Goal: Check status: Check status

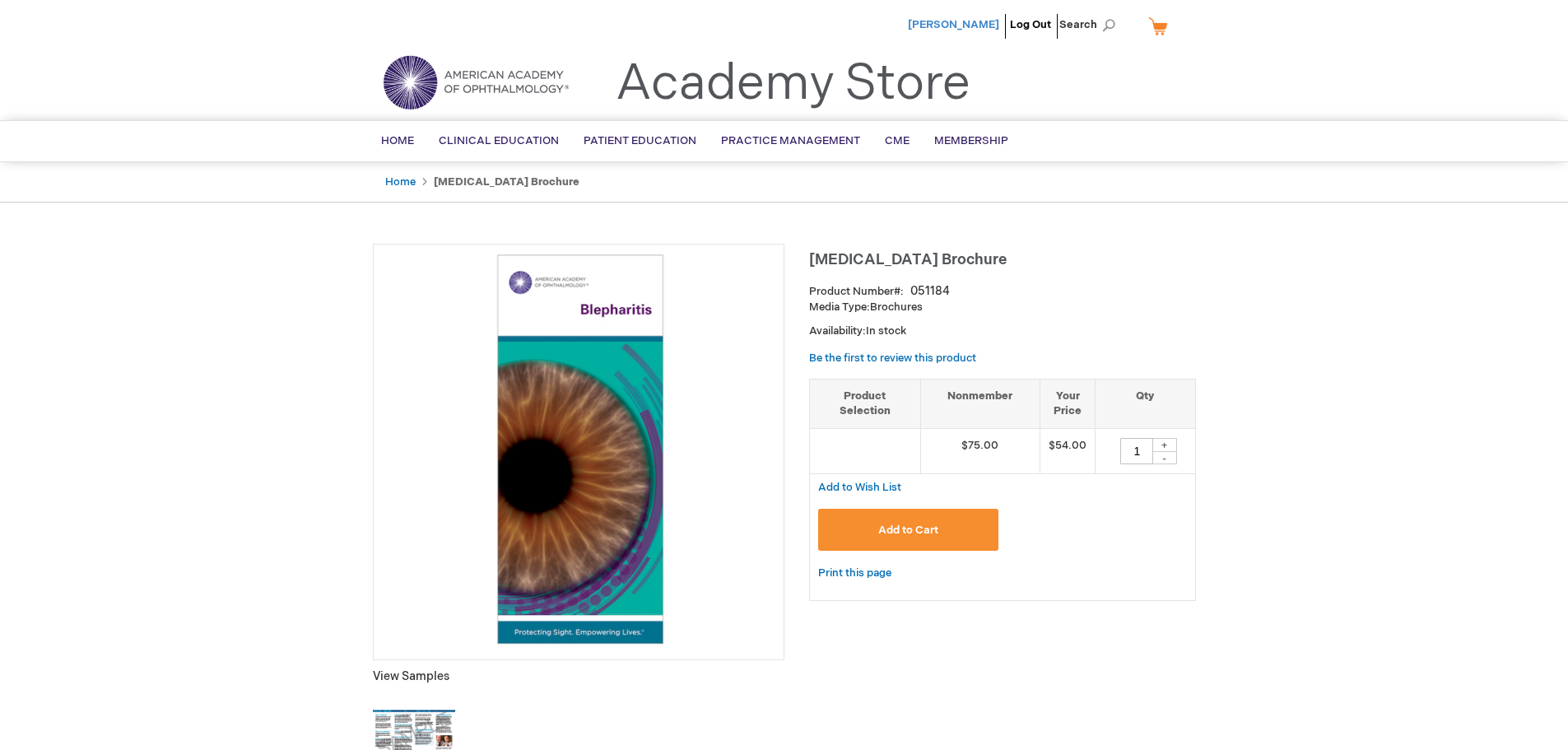
click at [952, 24] on span "[PERSON_NAME]" at bounding box center [953, 24] width 91 height 13
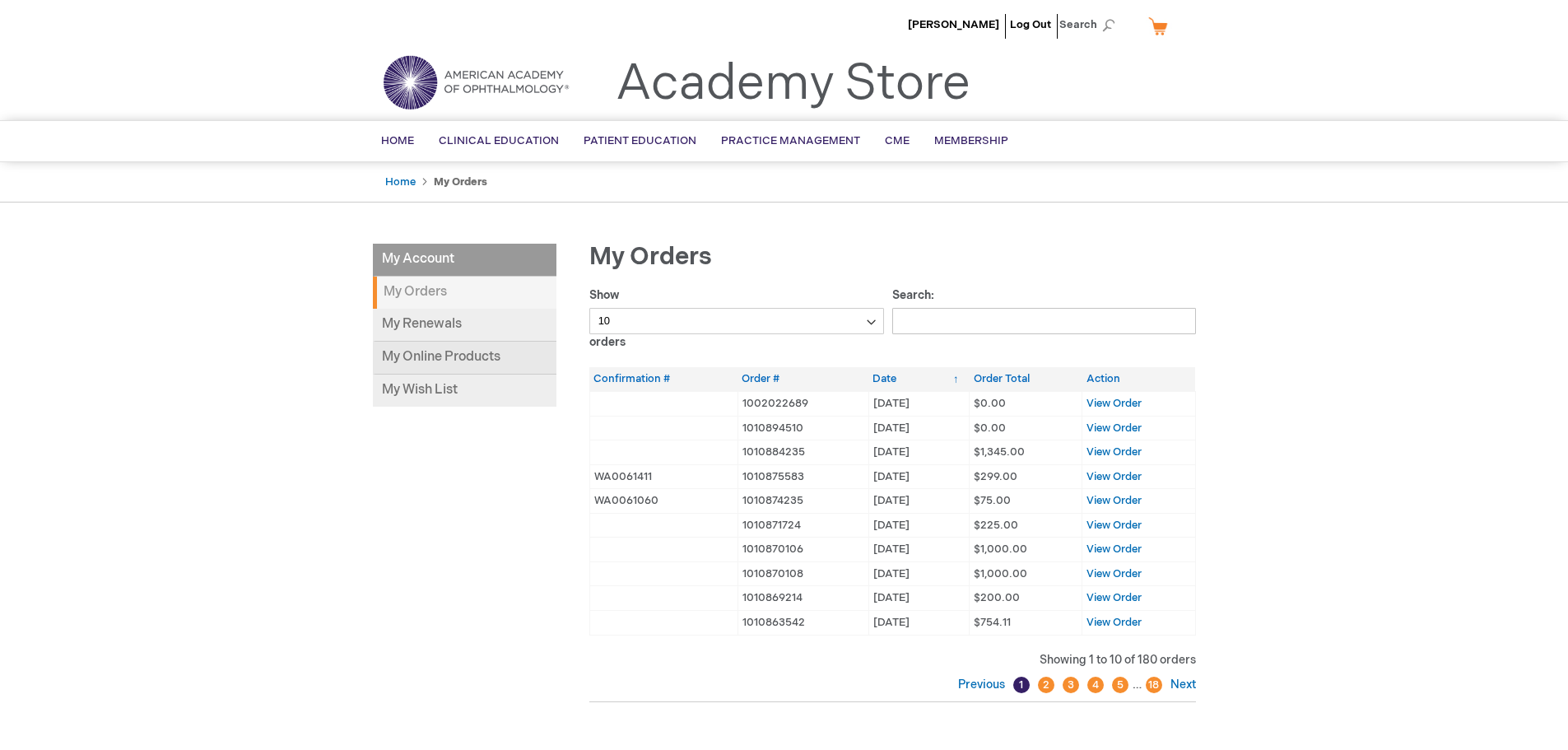
click at [406, 366] on link "My Online Products" at bounding box center [464, 358] width 184 height 33
click at [474, 372] on link "My Online Products" at bounding box center [464, 358] width 184 height 33
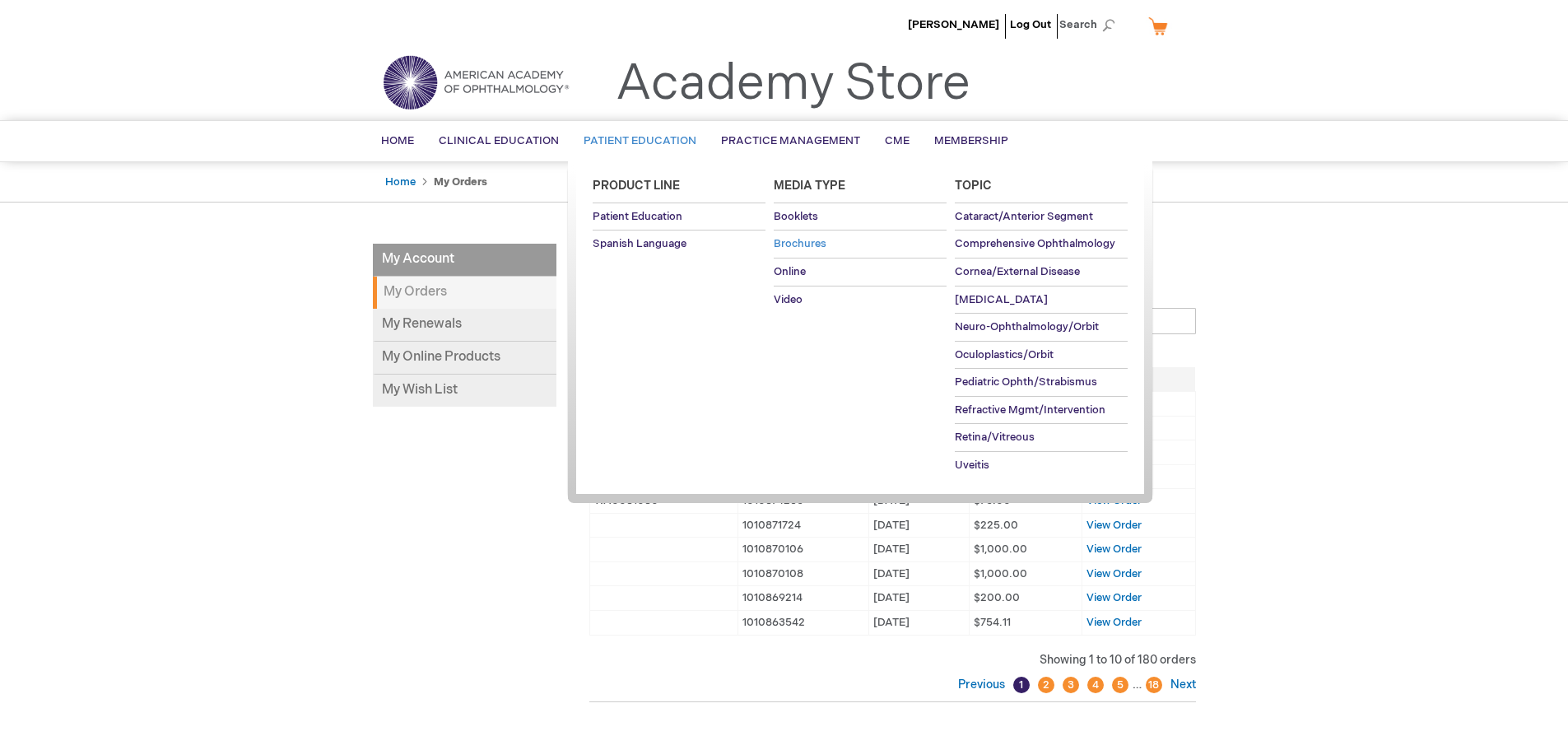
click at [811, 246] on span "Brochures" at bounding box center [800, 243] width 53 height 13
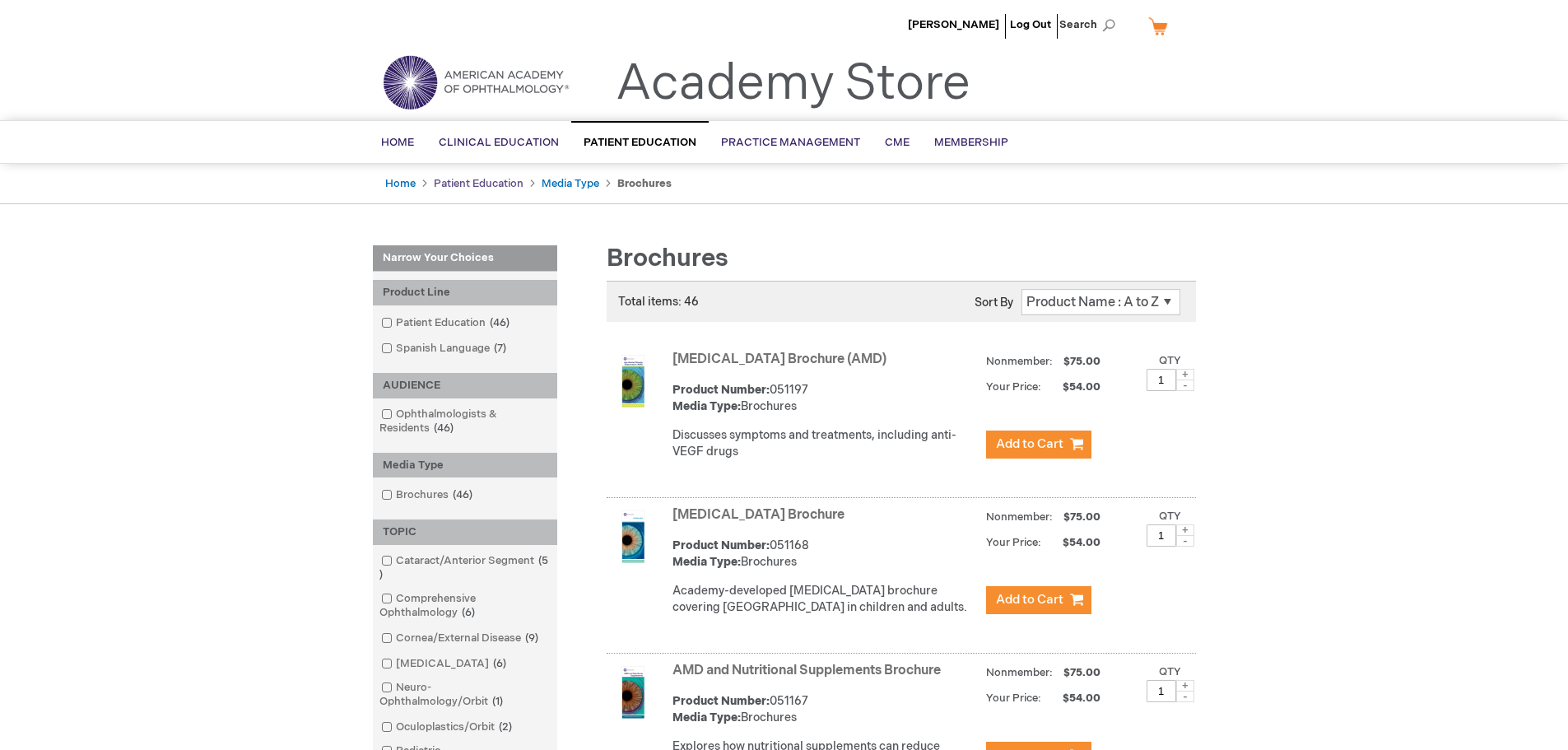
click at [460, 184] on link "Patient Education" at bounding box center [478, 183] width 90 height 13
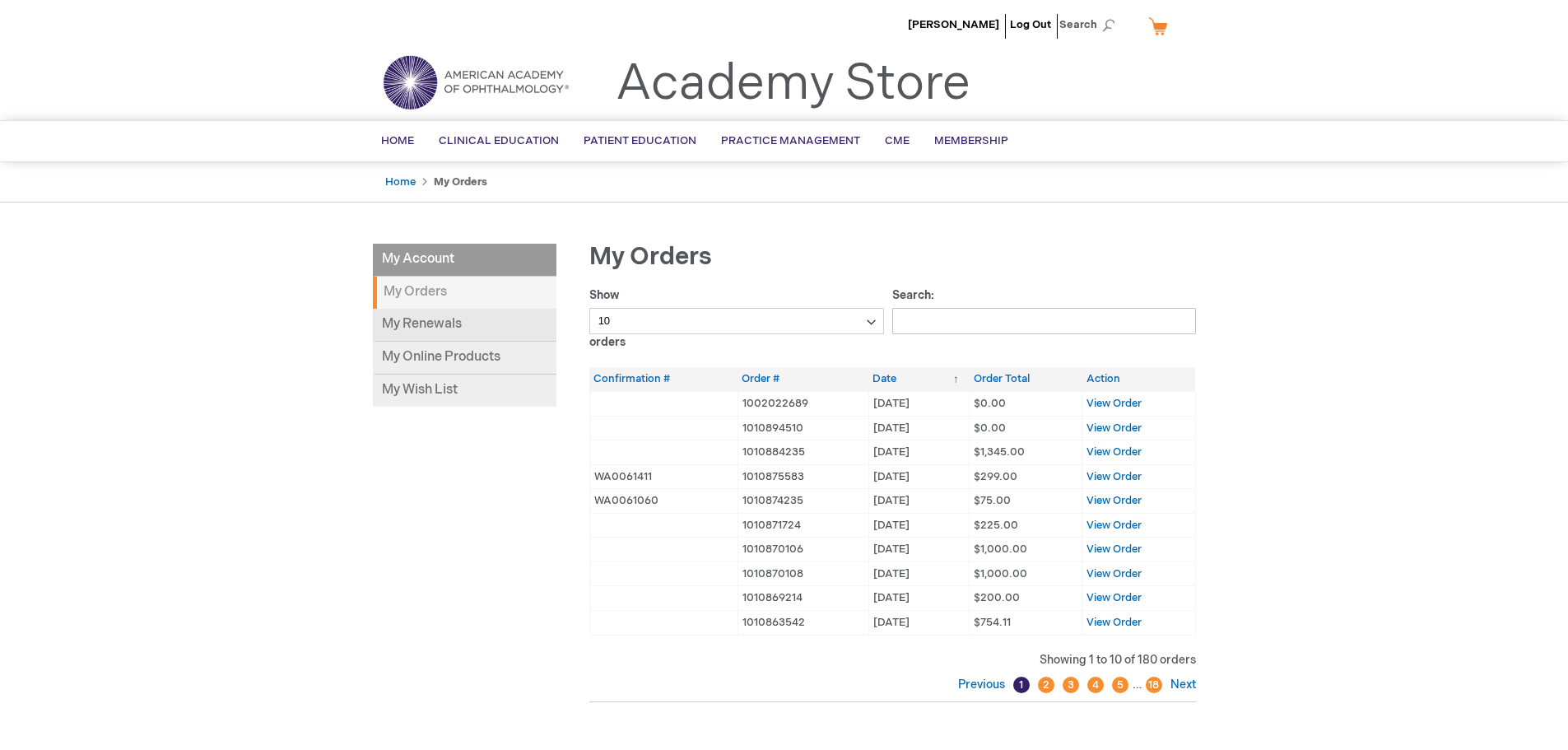
click at [434, 314] on link "My Renewals" at bounding box center [464, 326] width 184 height 33
click at [1128, 625] on span "View Order" at bounding box center [1114, 622] width 55 height 13
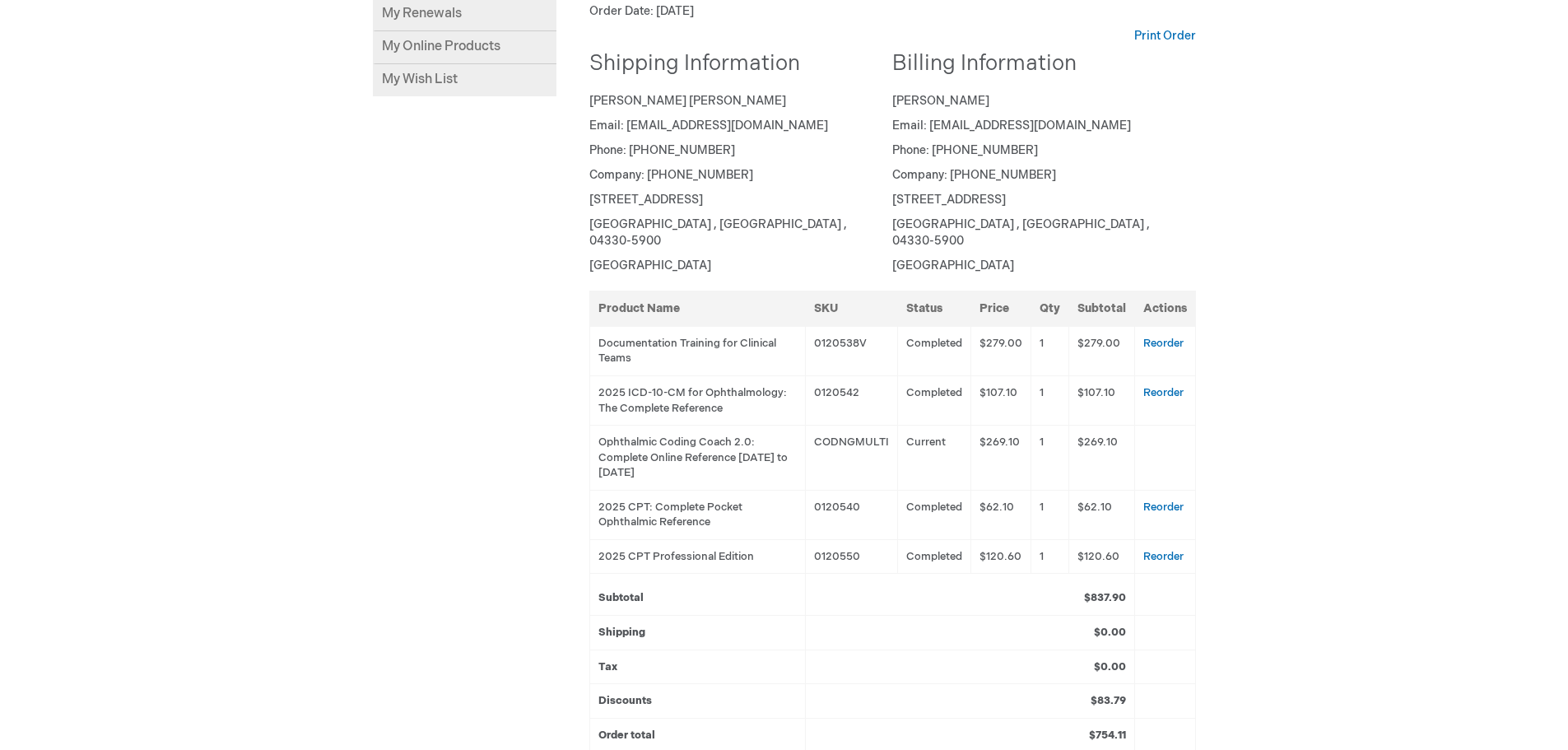
scroll to position [329, 0]
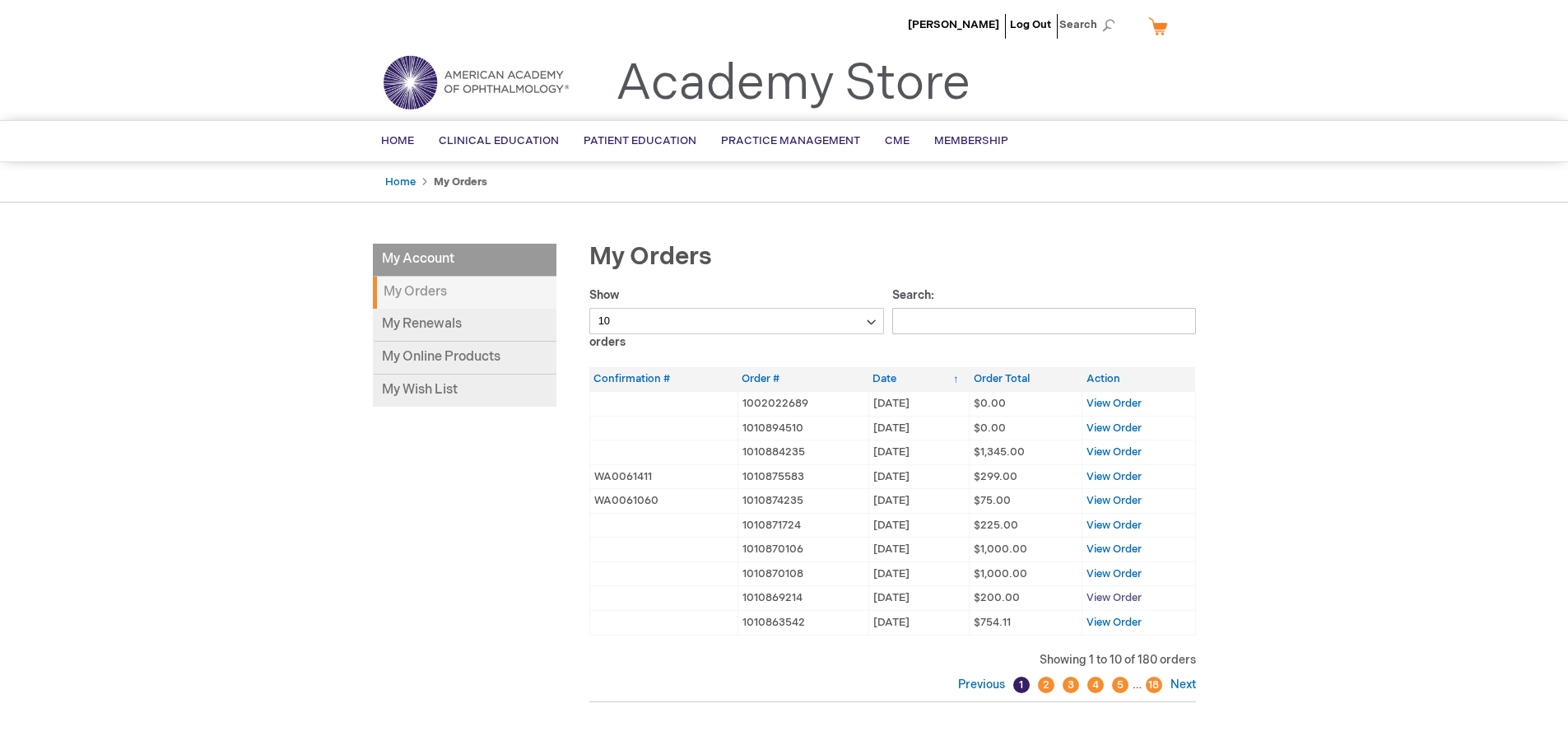
click at [1101, 597] on span "View Order" at bounding box center [1114, 598] width 55 height 13
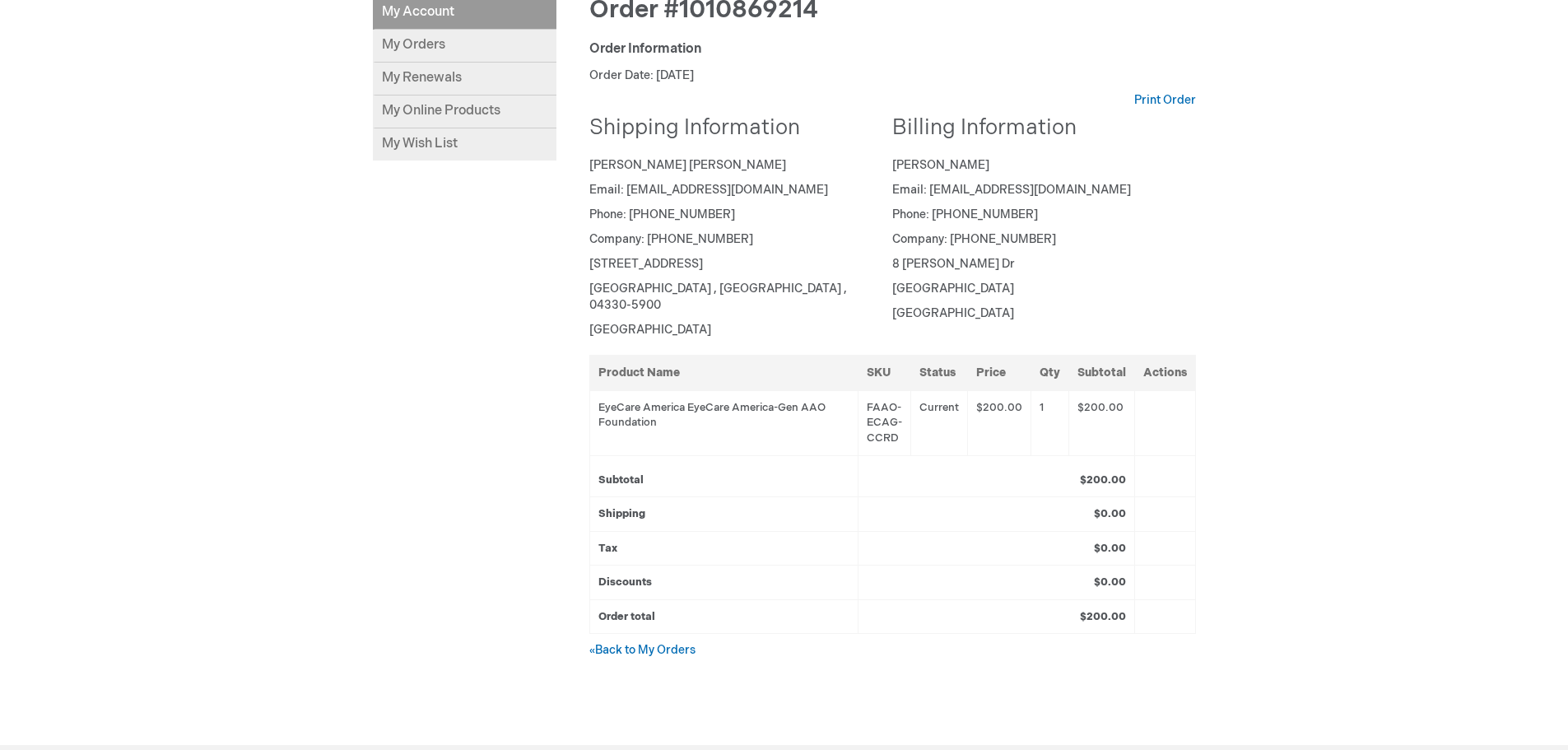
scroll to position [329, 0]
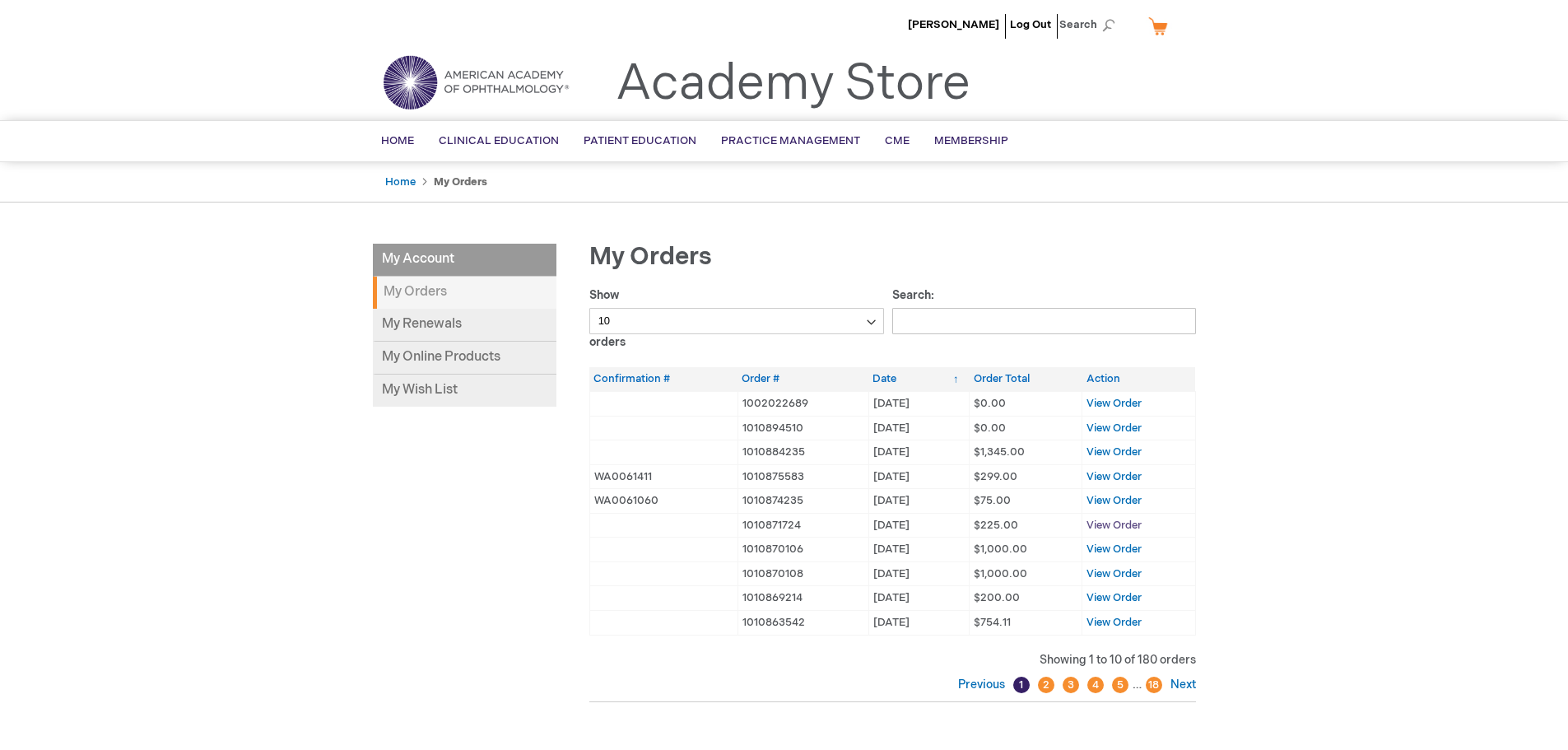
click at [1093, 520] on span "View Order" at bounding box center [1114, 525] width 55 height 13
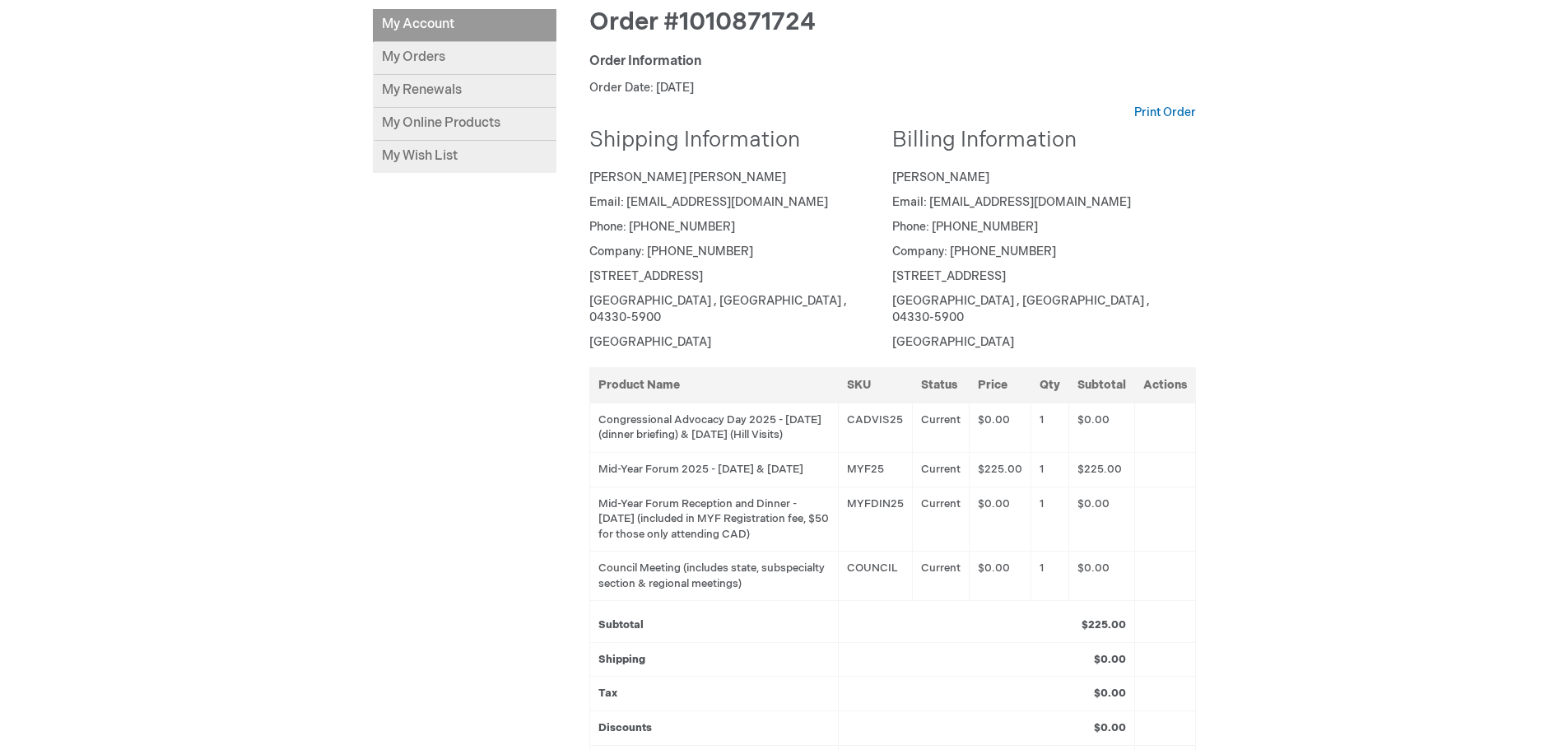
scroll to position [329, 0]
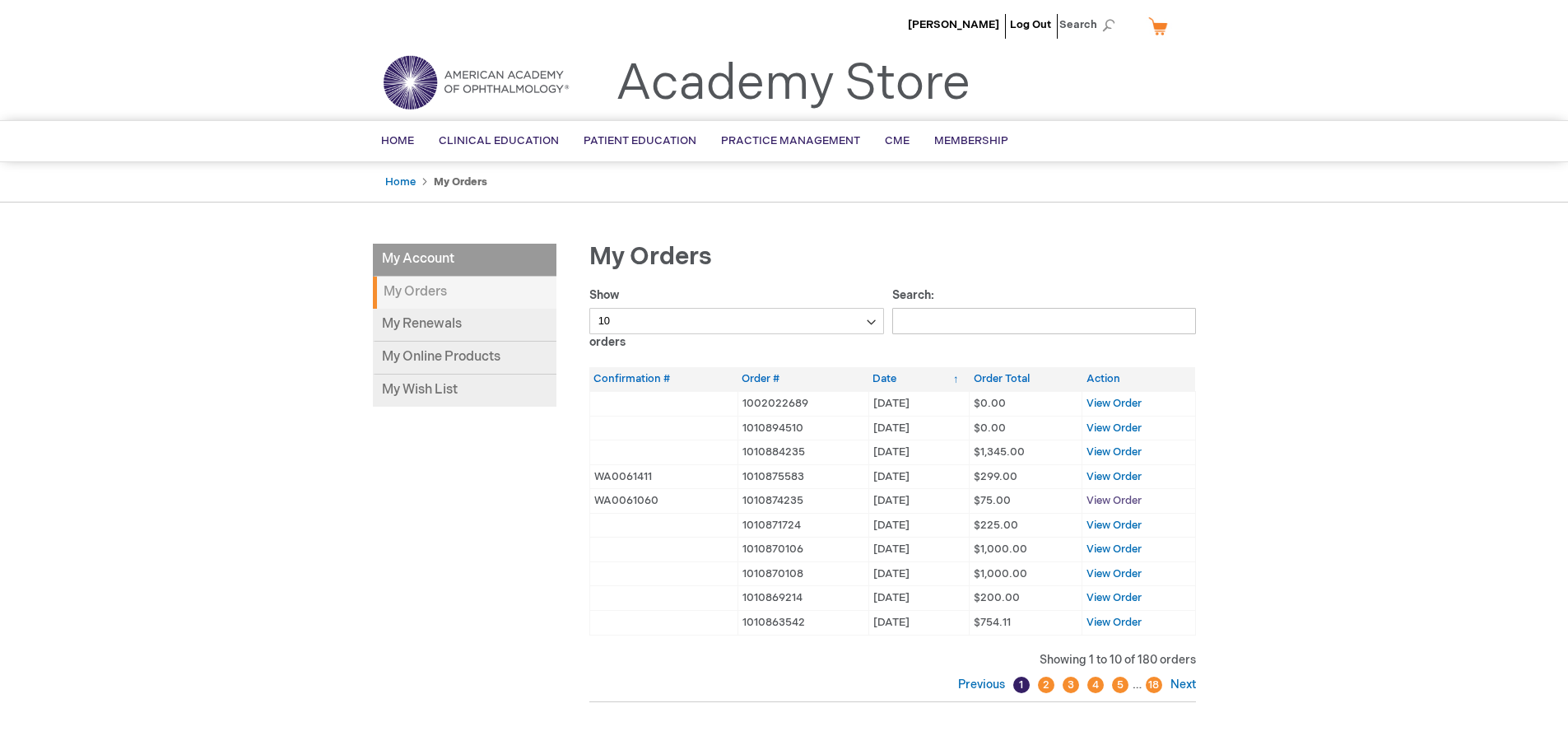
click at [1126, 497] on span "View Order" at bounding box center [1114, 500] width 55 height 13
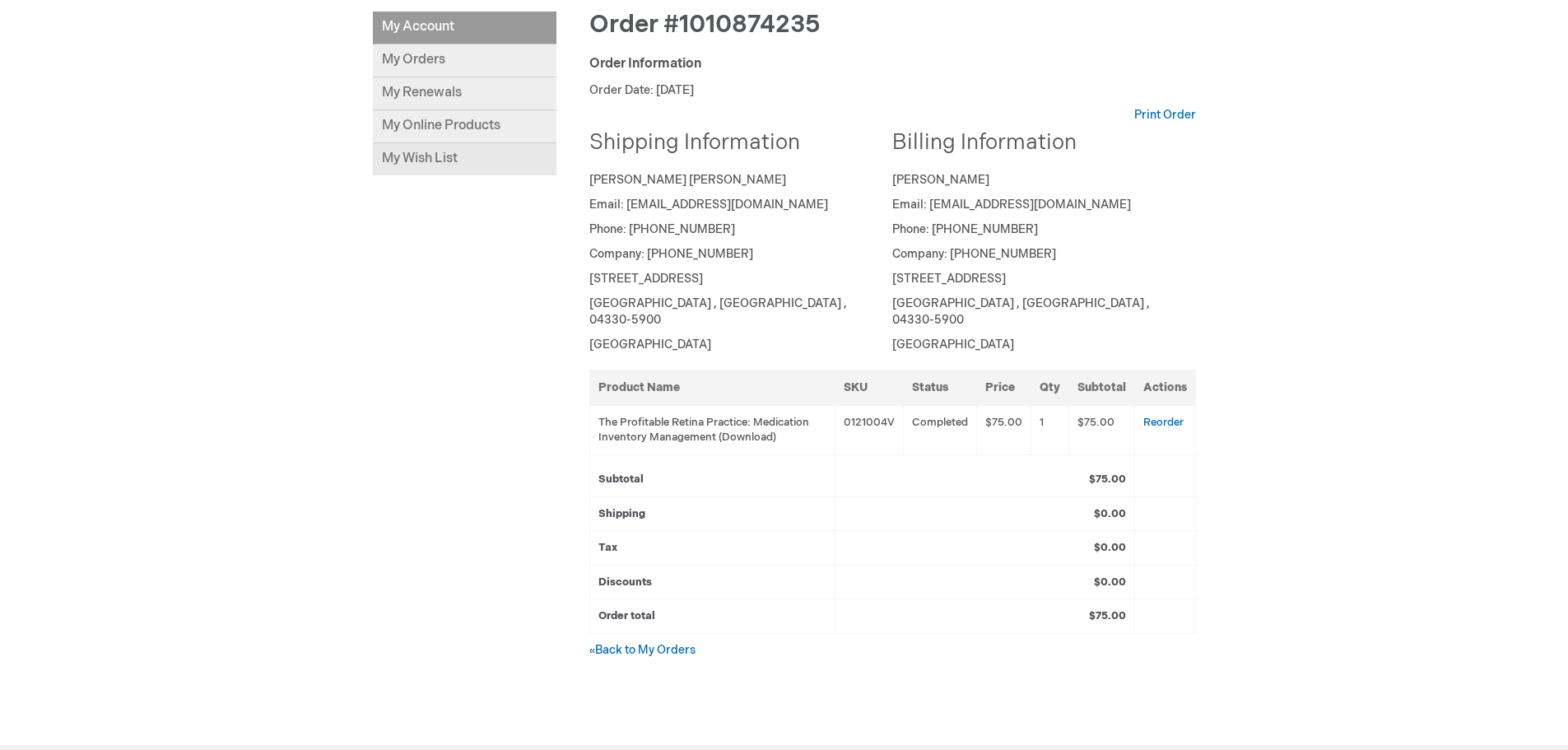
scroll to position [329, 0]
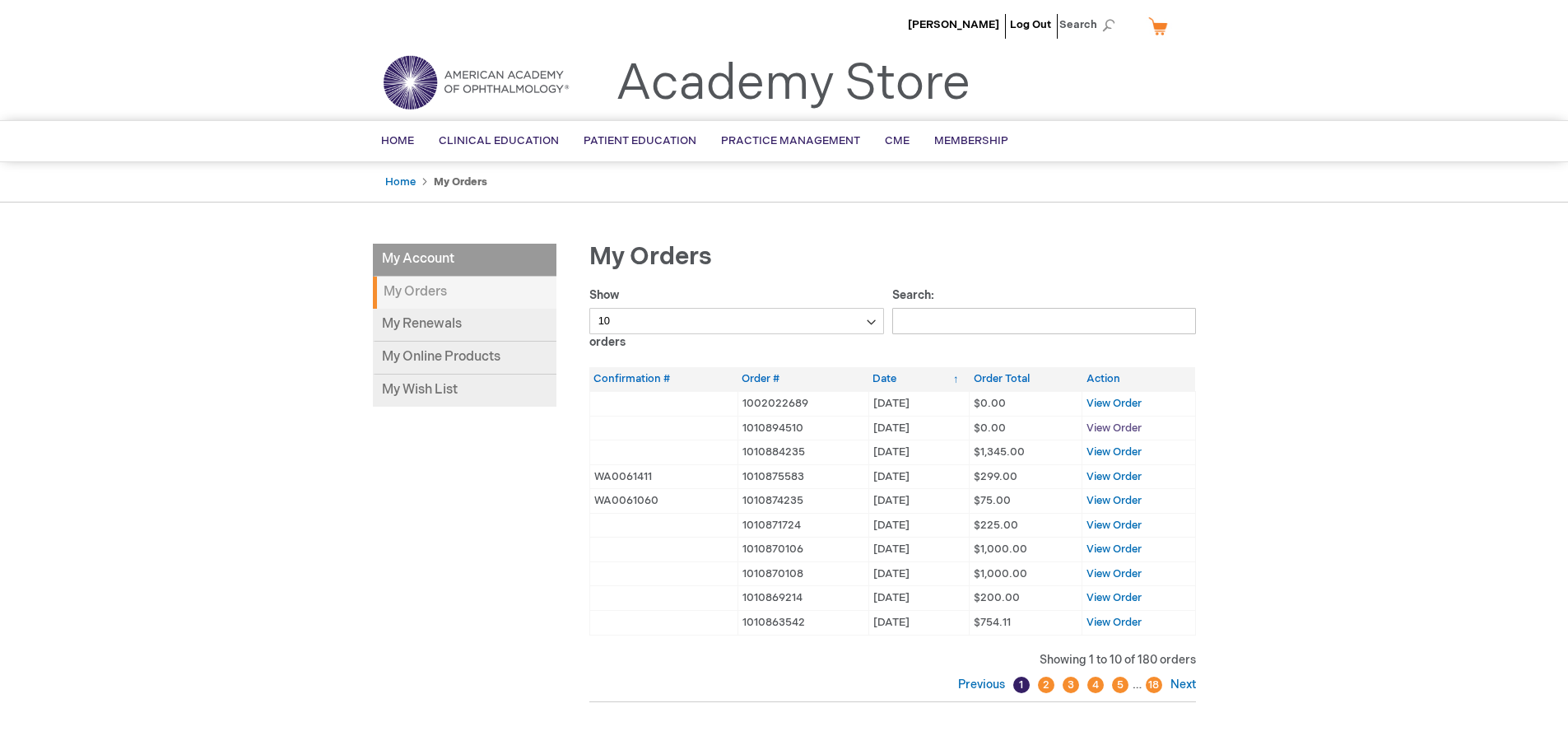
click at [1130, 429] on span "View Order" at bounding box center [1114, 428] width 55 height 13
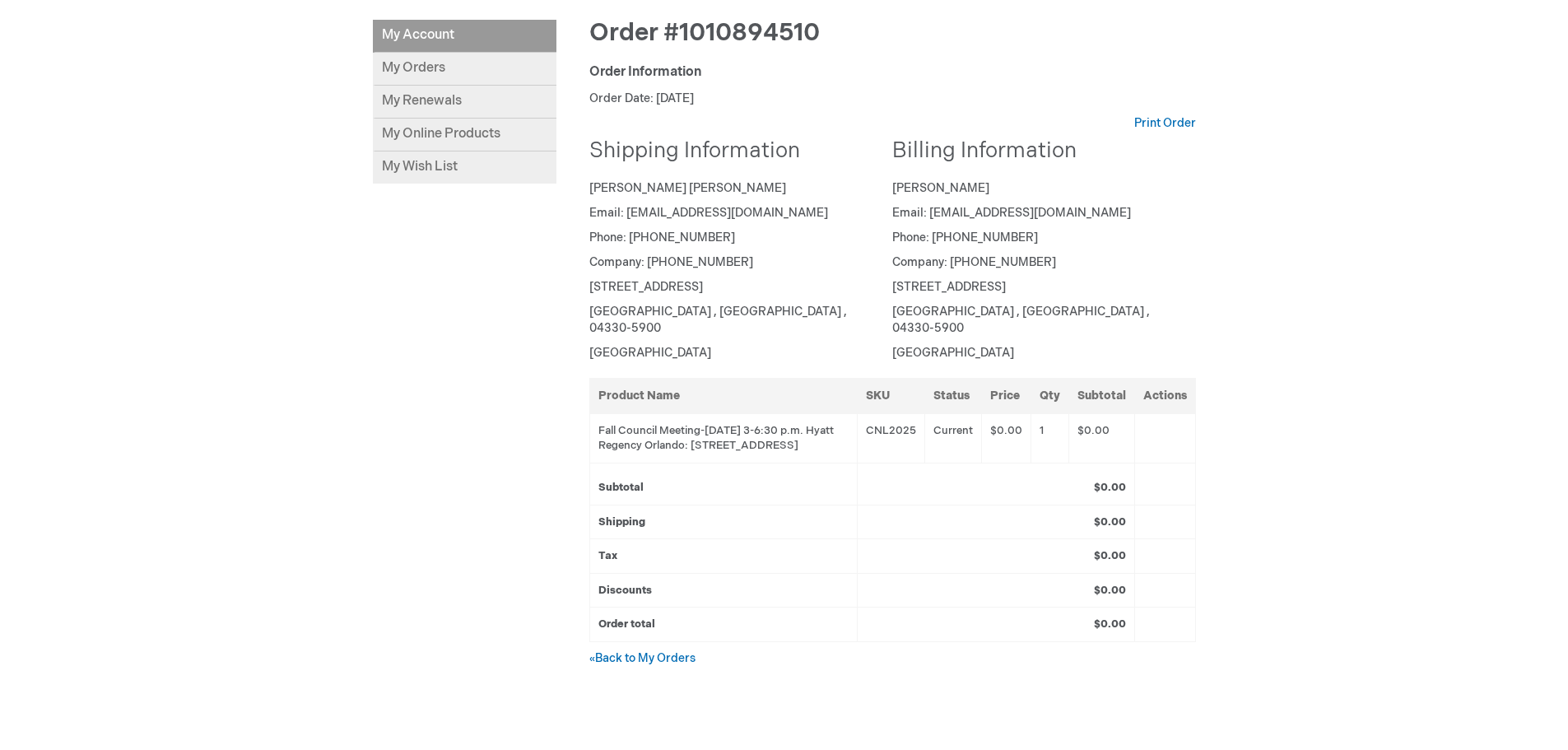
scroll to position [247, 0]
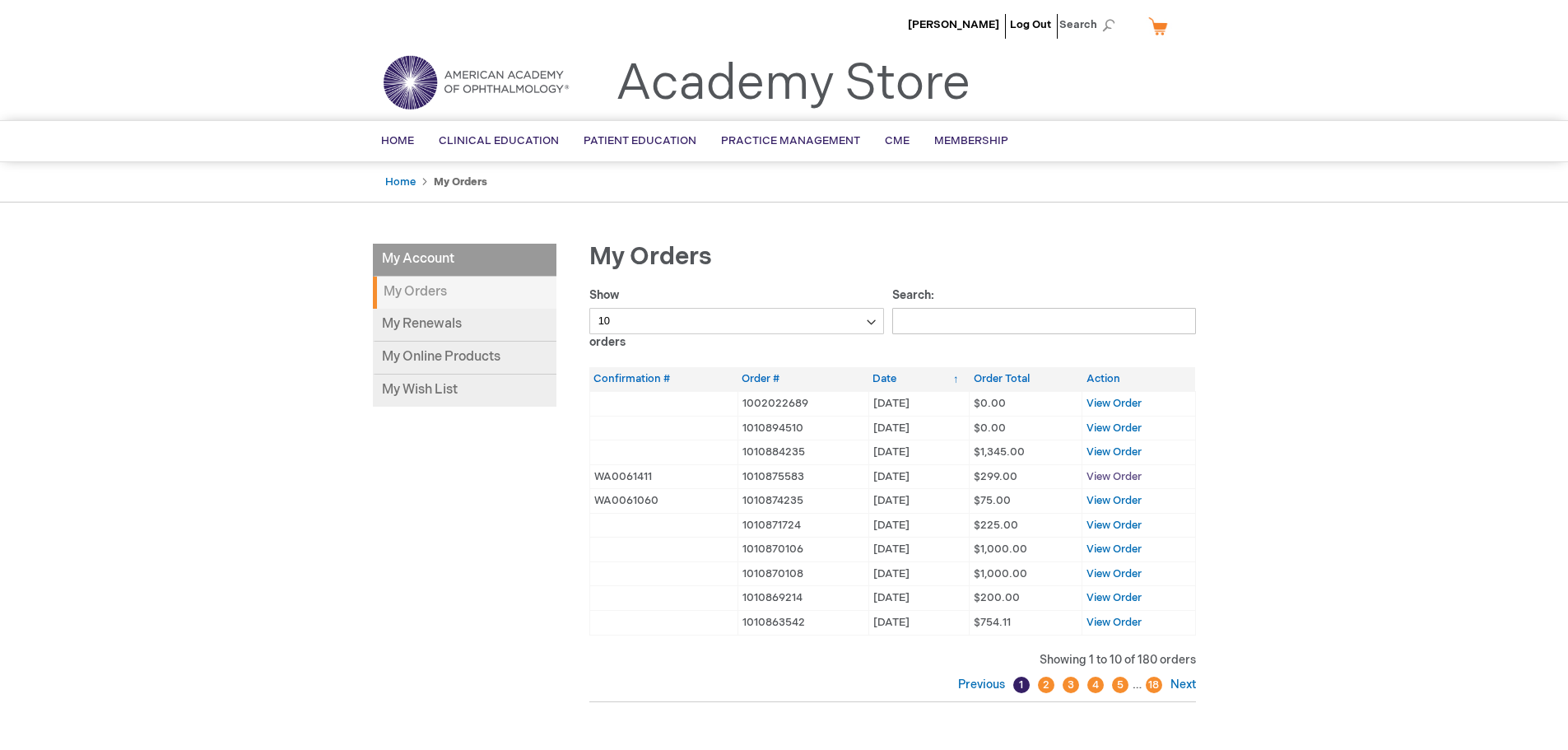
click at [1123, 480] on span "View Order" at bounding box center [1114, 476] width 55 height 13
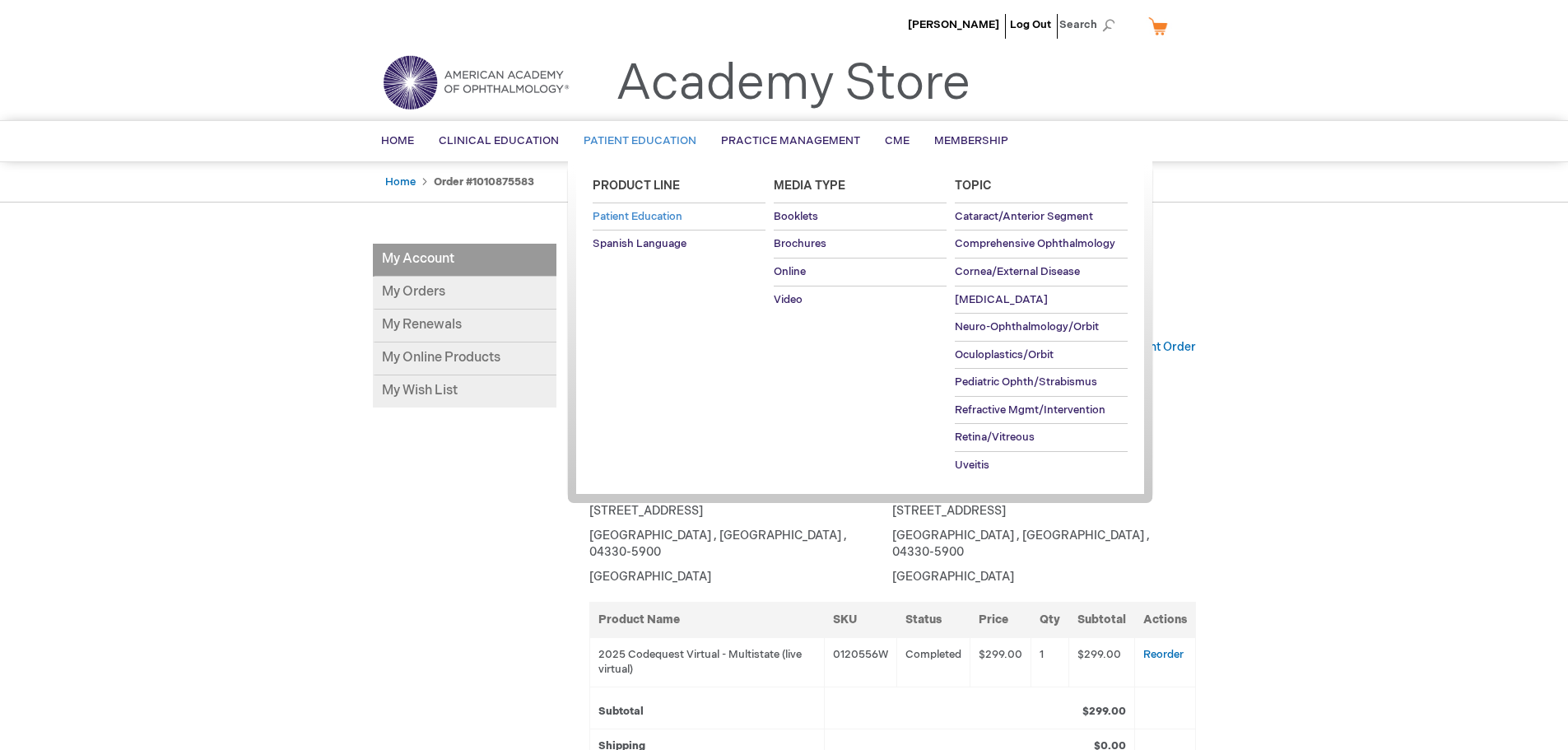
click at [655, 220] on span "Patient Education" at bounding box center [637, 216] width 90 height 13
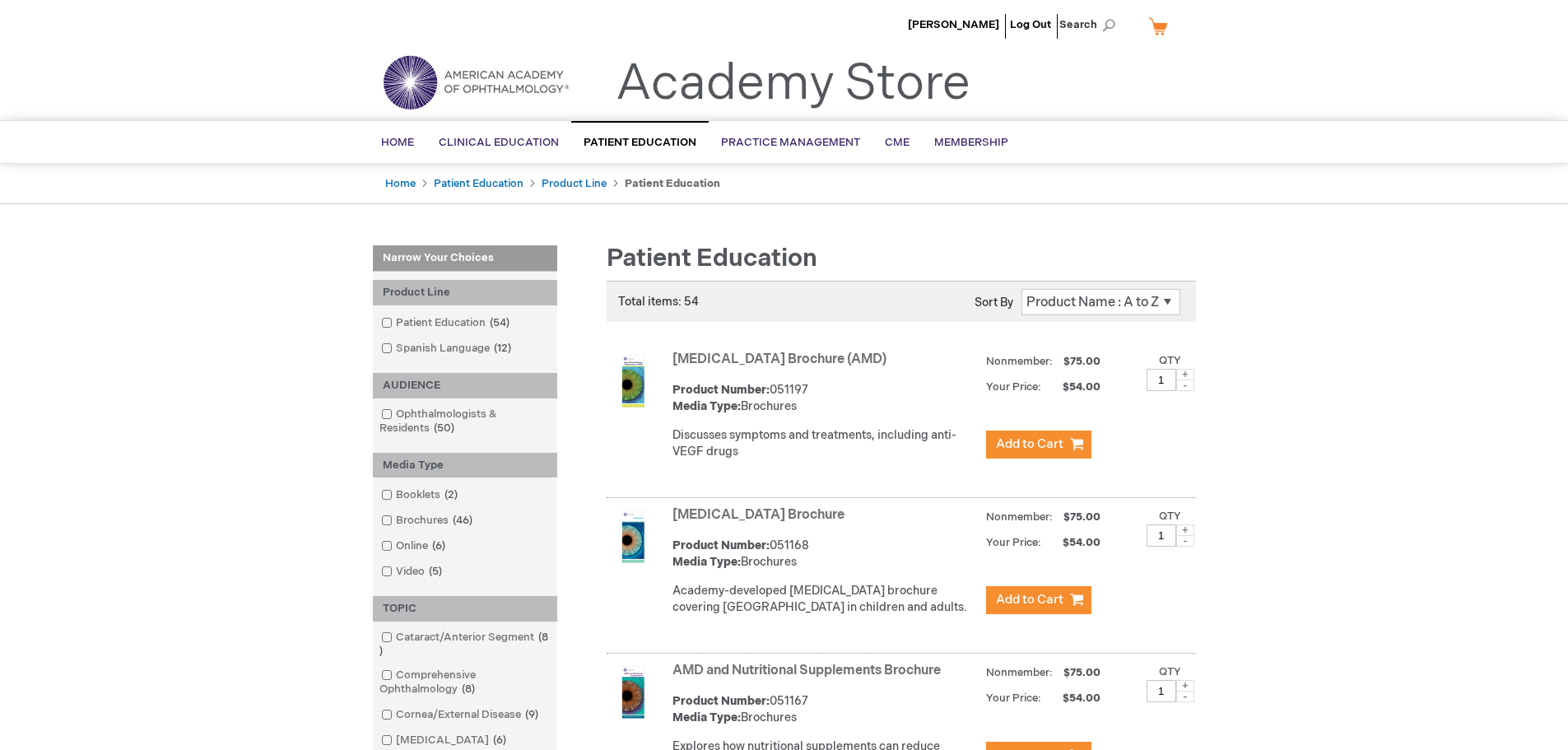
click at [953, 16] on li "[PERSON_NAME]" at bounding box center [953, 24] width 99 height 50
click at [913, 20] on span "[PERSON_NAME]" at bounding box center [953, 24] width 91 height 13
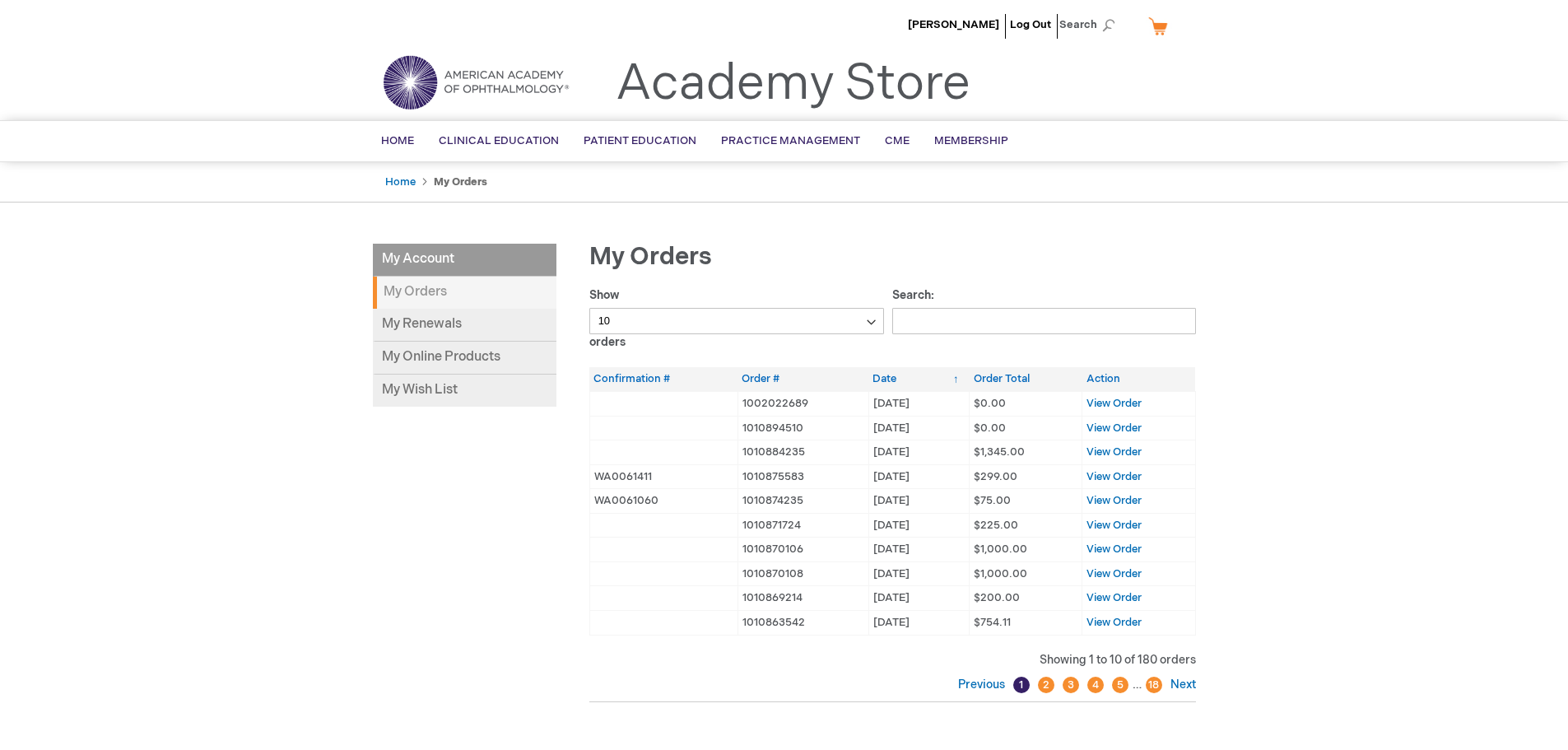
click at [691, 319] on select "10 25 50 100" at bounding box center [737, 321] width 295 height 26
select select "100"
click at [589, 308] on select "10 25 50 100" at bounding box center [737, 321] width 295 height 26
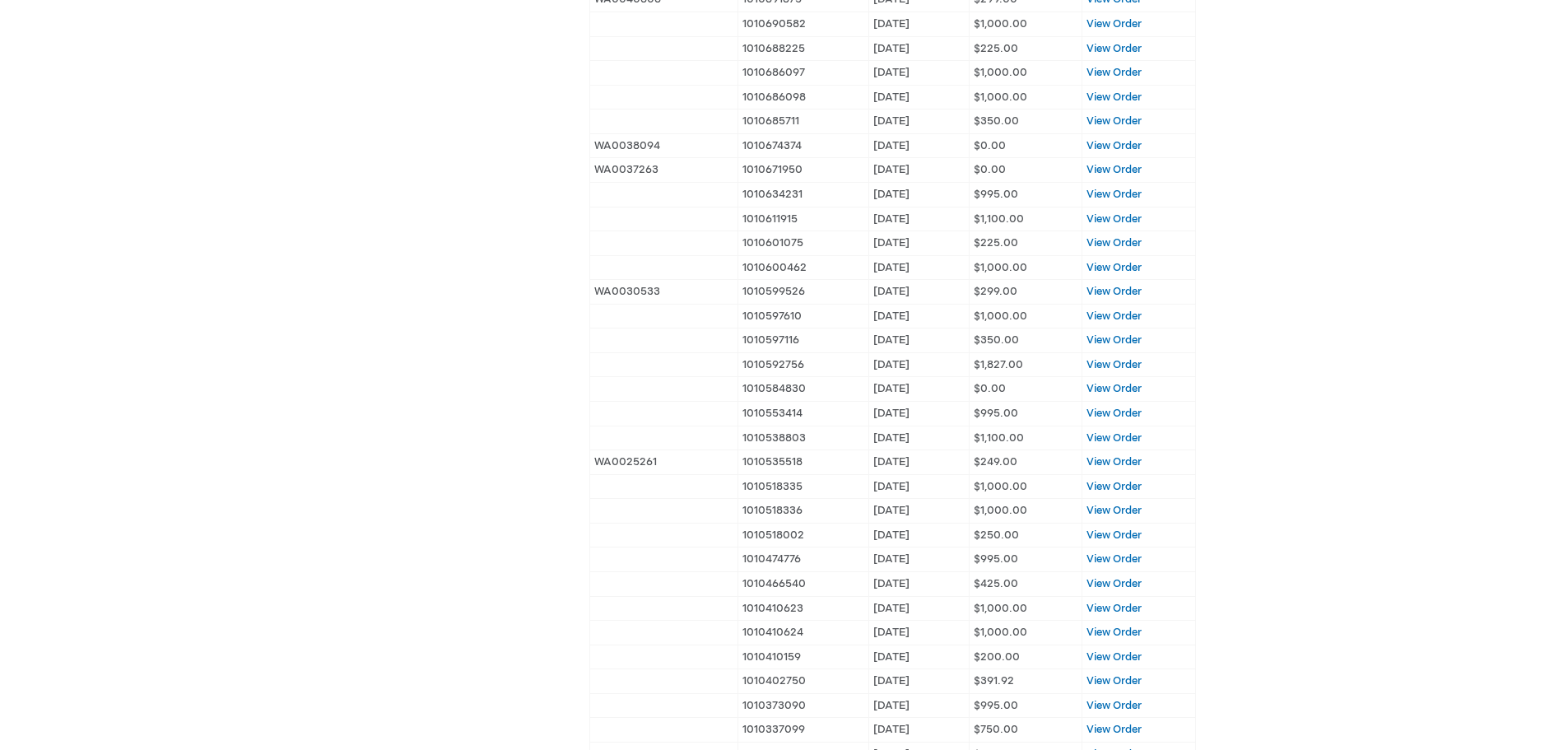
scroll to position [1071, 0]
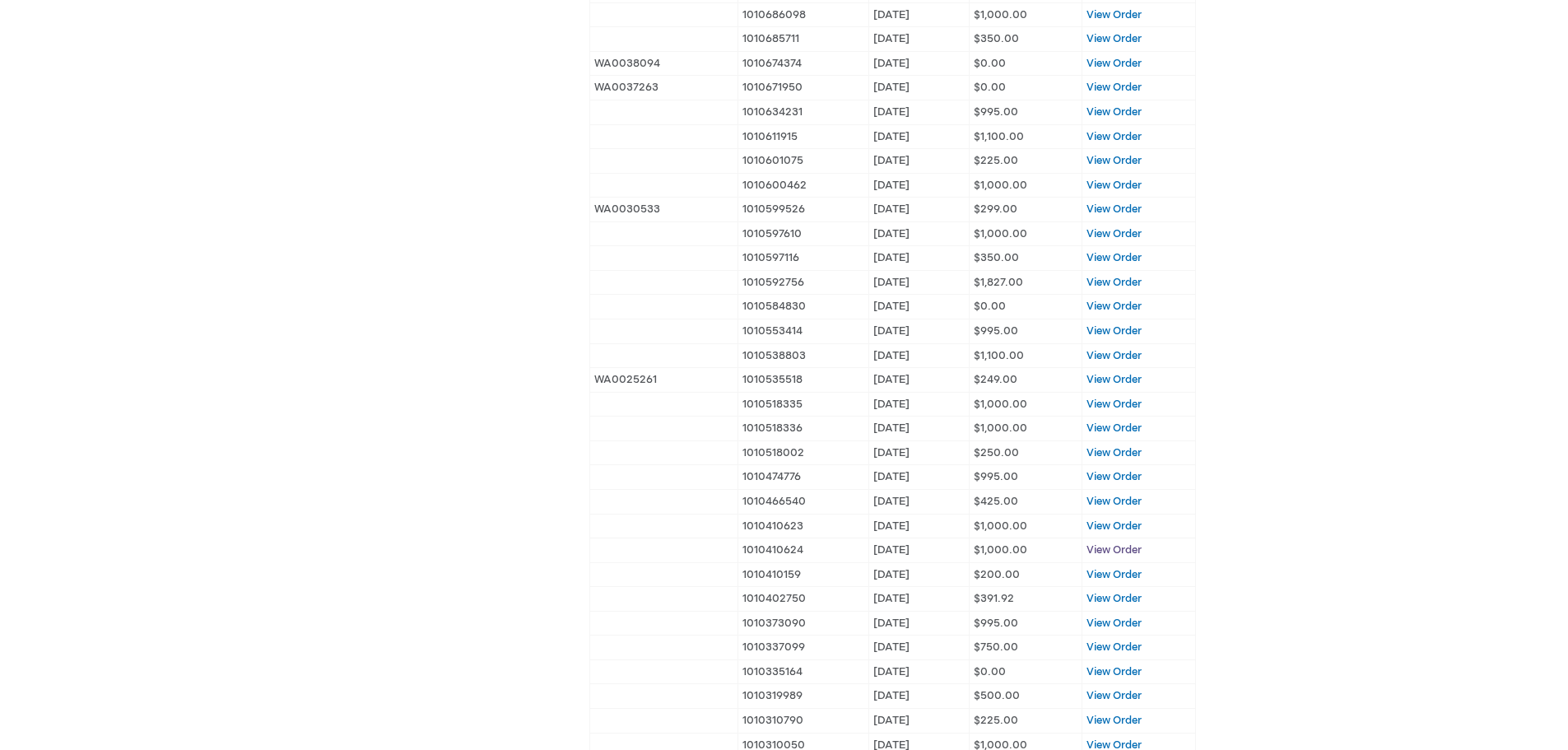
click at [1102, 550] on span "View Order" at bounding box center [1114, 550] width 55 height 13
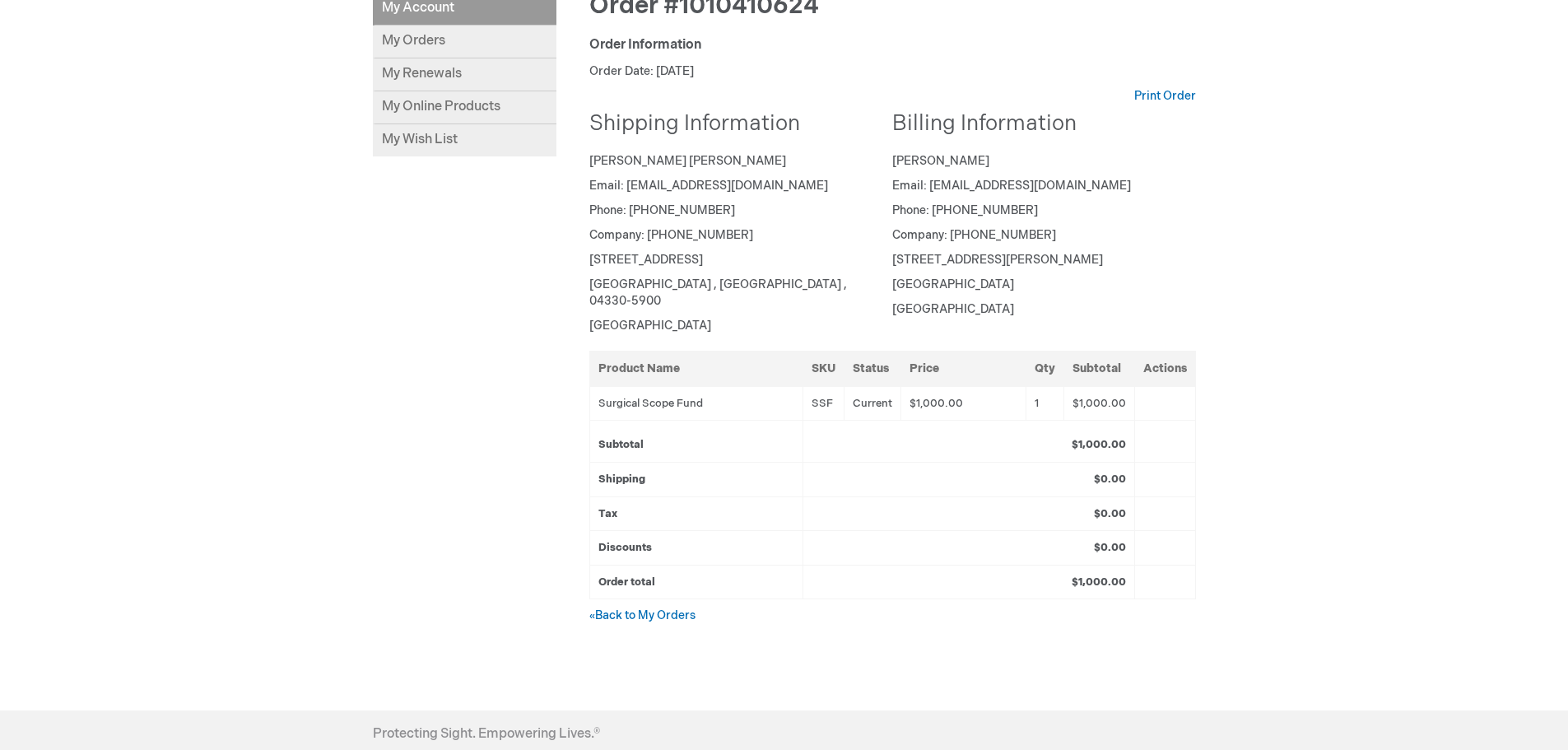
scroll to position [329, 0]
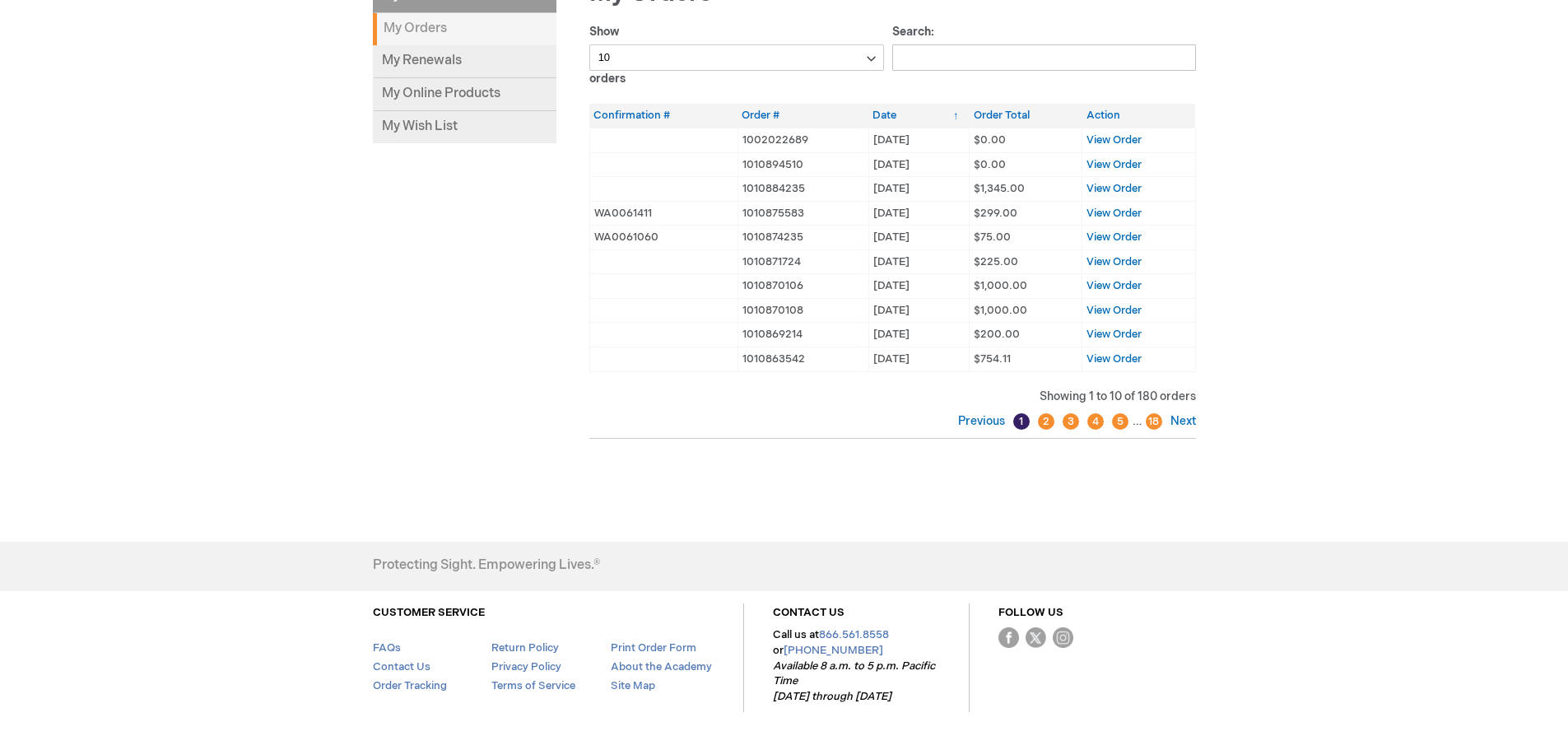
scroll to position [234, 0]
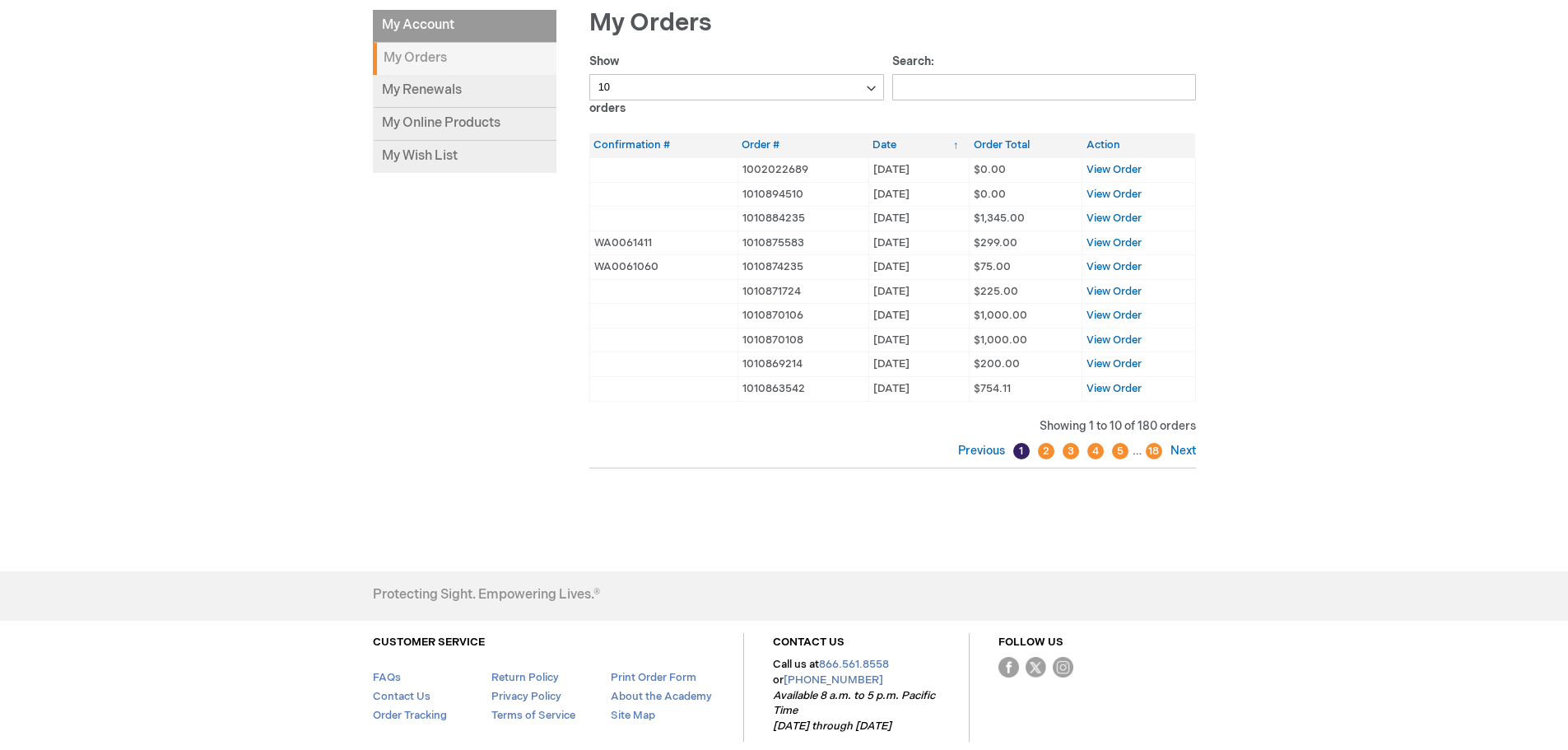
click at [651, 79] on select "10 25 50 100" at bounding box center [737, 87] width 295 height 26
select select "100"
click at [589, 74] on select "10 25 50 100" at bounding box center [737, 87] width 295 height 26
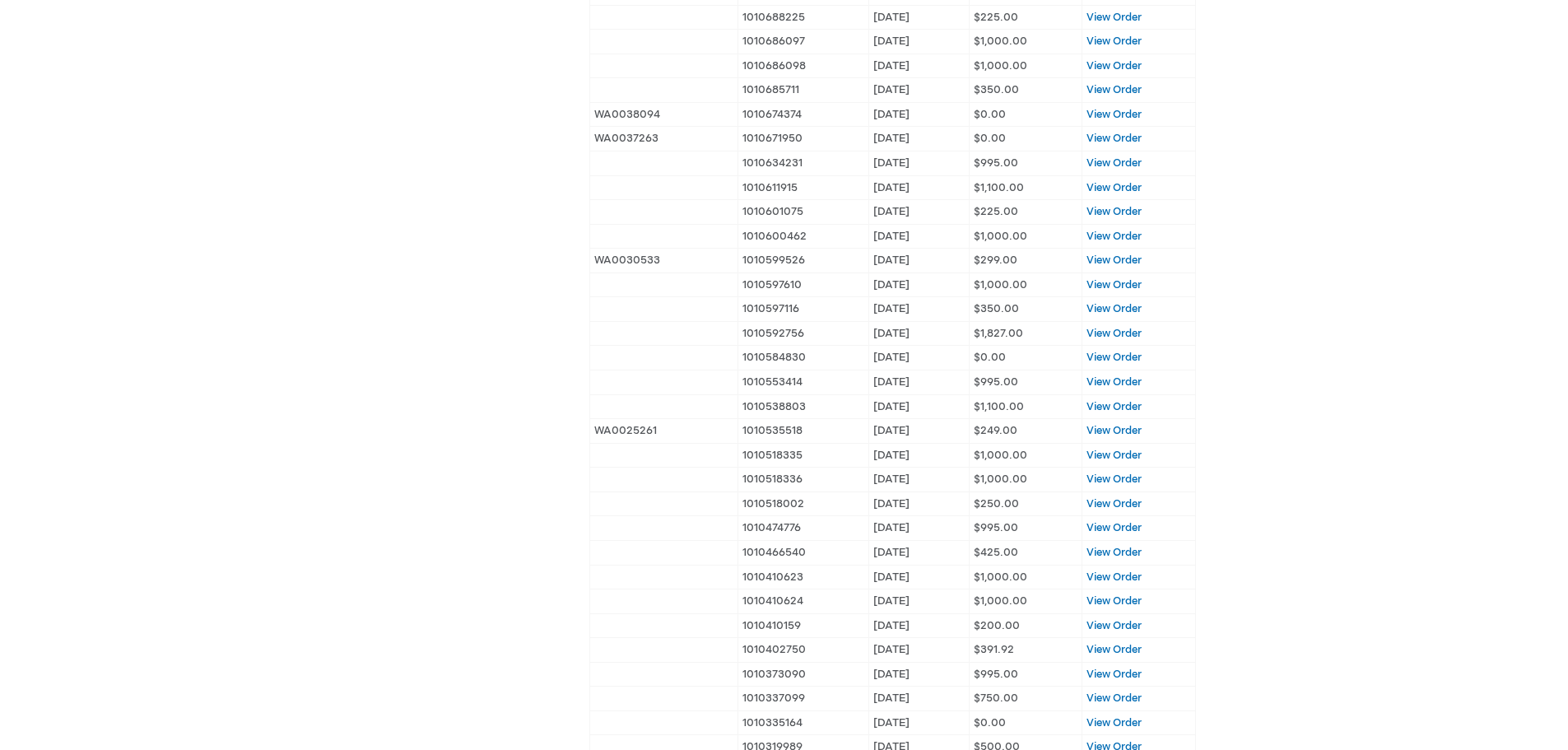
scroll to position [1057, 0]
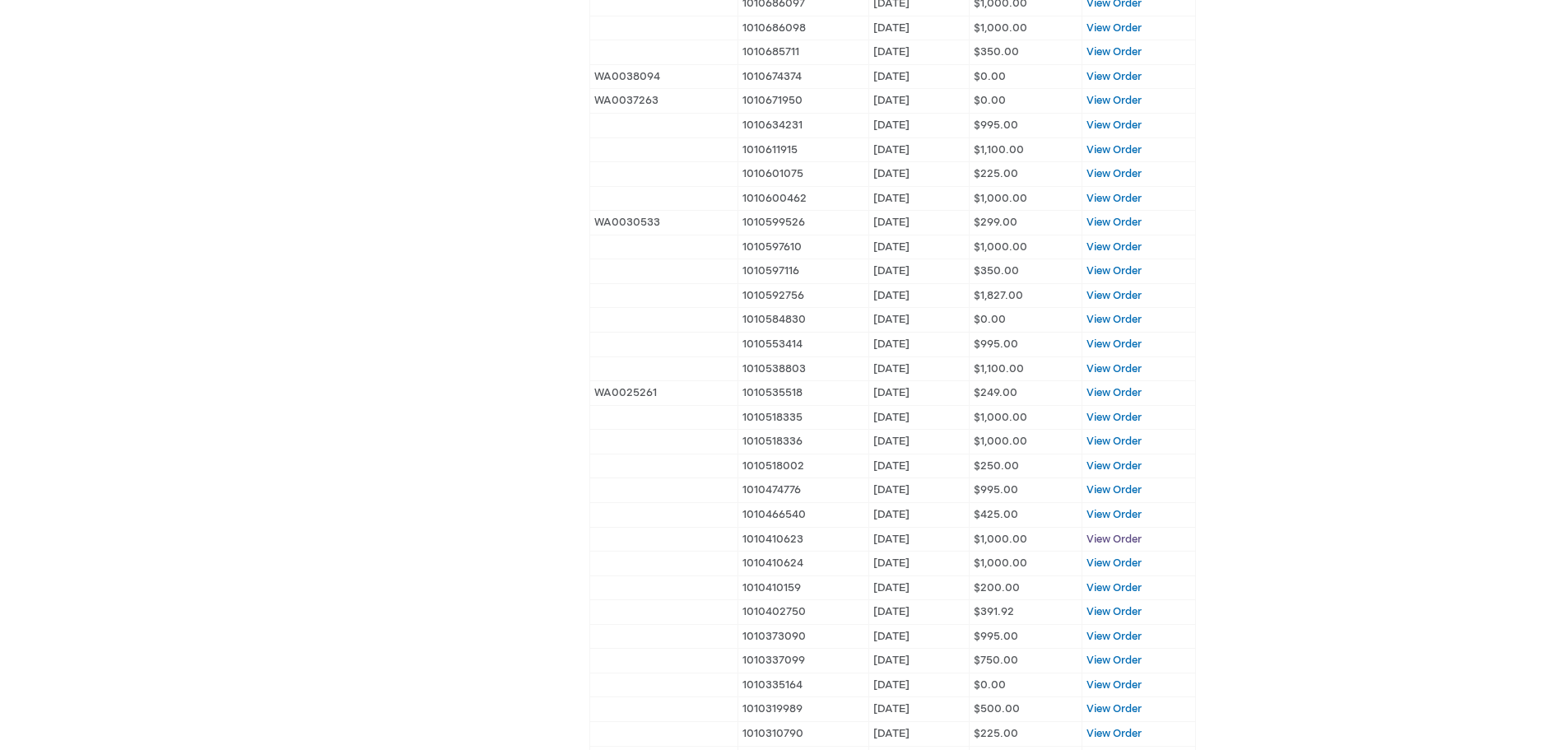
click at [1107, 540] on span "View Order" at bounding box center [1114, 539] width 55 height 13
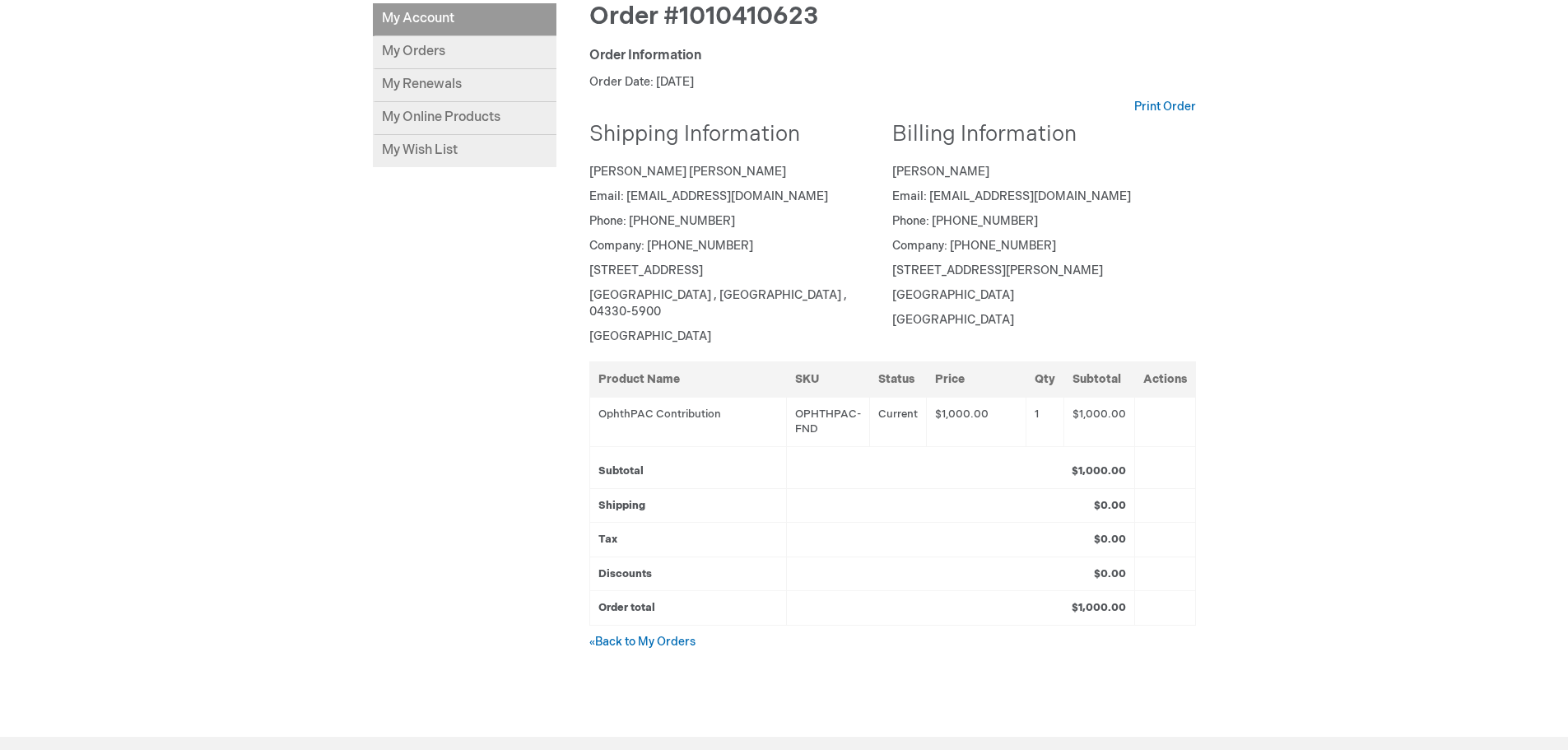
scroll to position [247, 0]
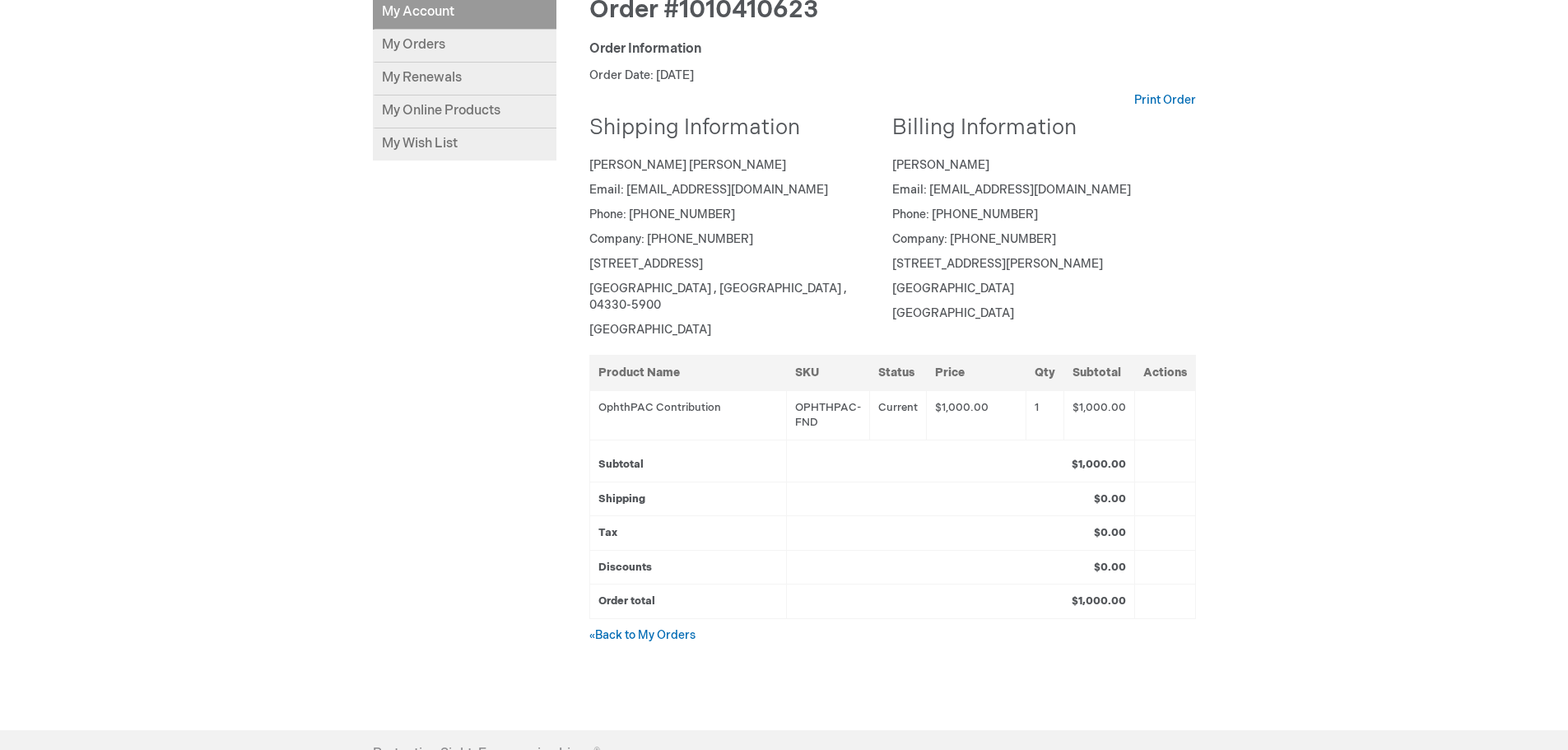
click at [613, 609] on div "Order #1010410623 Order Information Order Date: January 4, 2020 Print Order Shi…" at bounding box center [876, 340] width 640 height 687
click at [614, 628] on link "« Back to My Orders" at bounding box center [643, 635] width 106 height 14
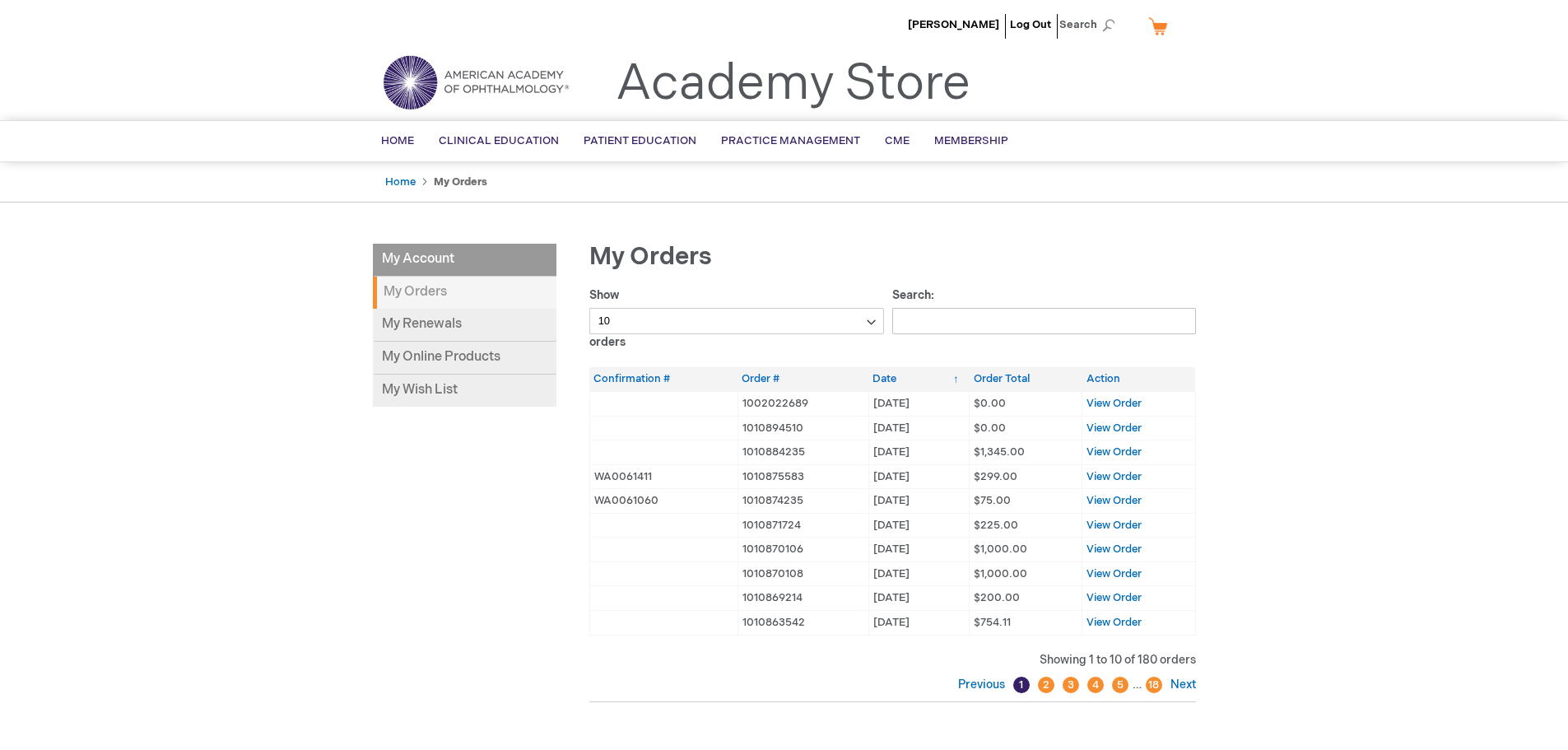
click at [708, 306] on div "Show 10 25 50 100 orders" at bounding box center [741, 319] width 304 height 64
click at [703, 319] on select "10 25 50 100" at bounding box center [737, 321] width 295 height 26
select select "100"
click at [589, 308] on select "10 25 50 100" at bounding box center [737, 321] width 295 height 26
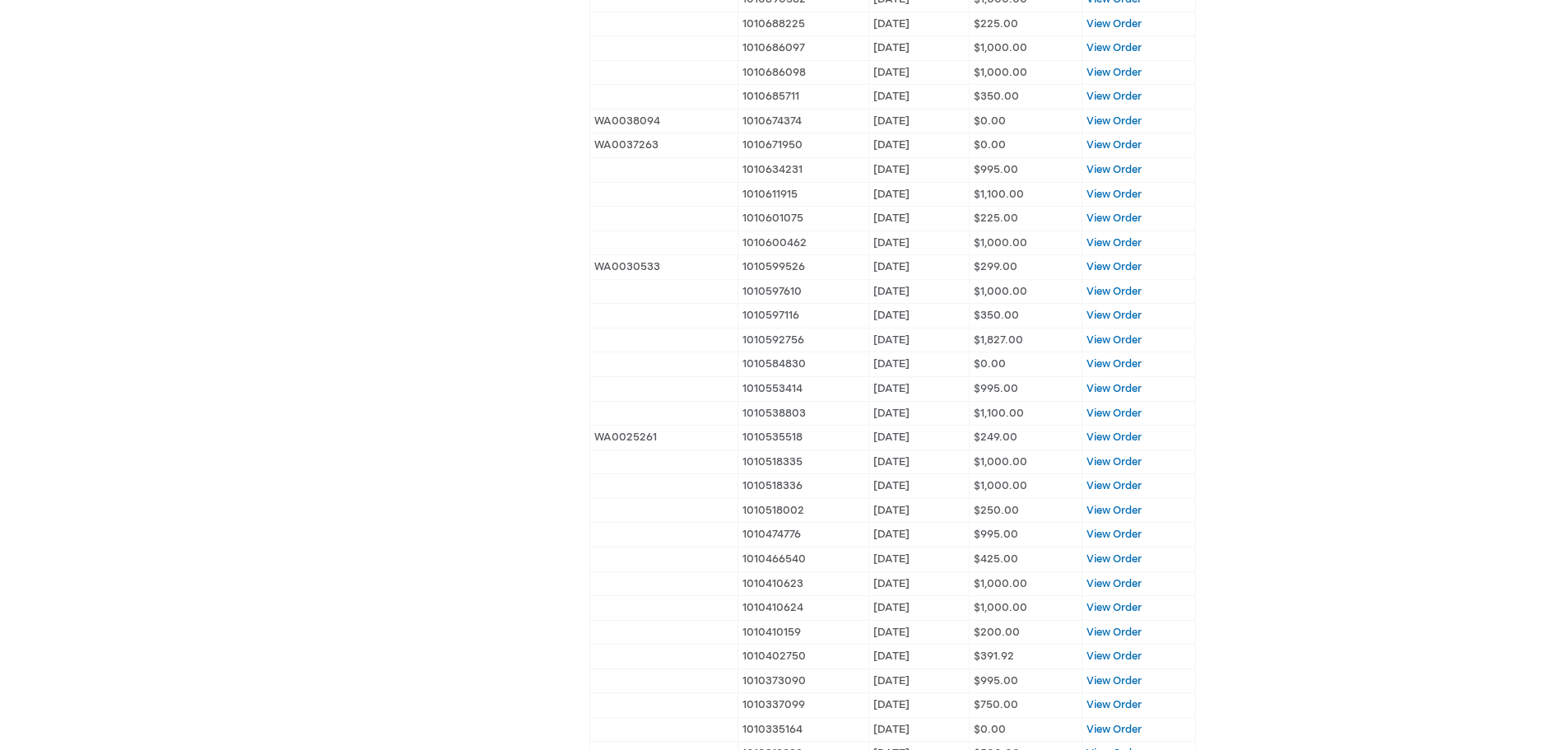
scroll to position [1071, 0]
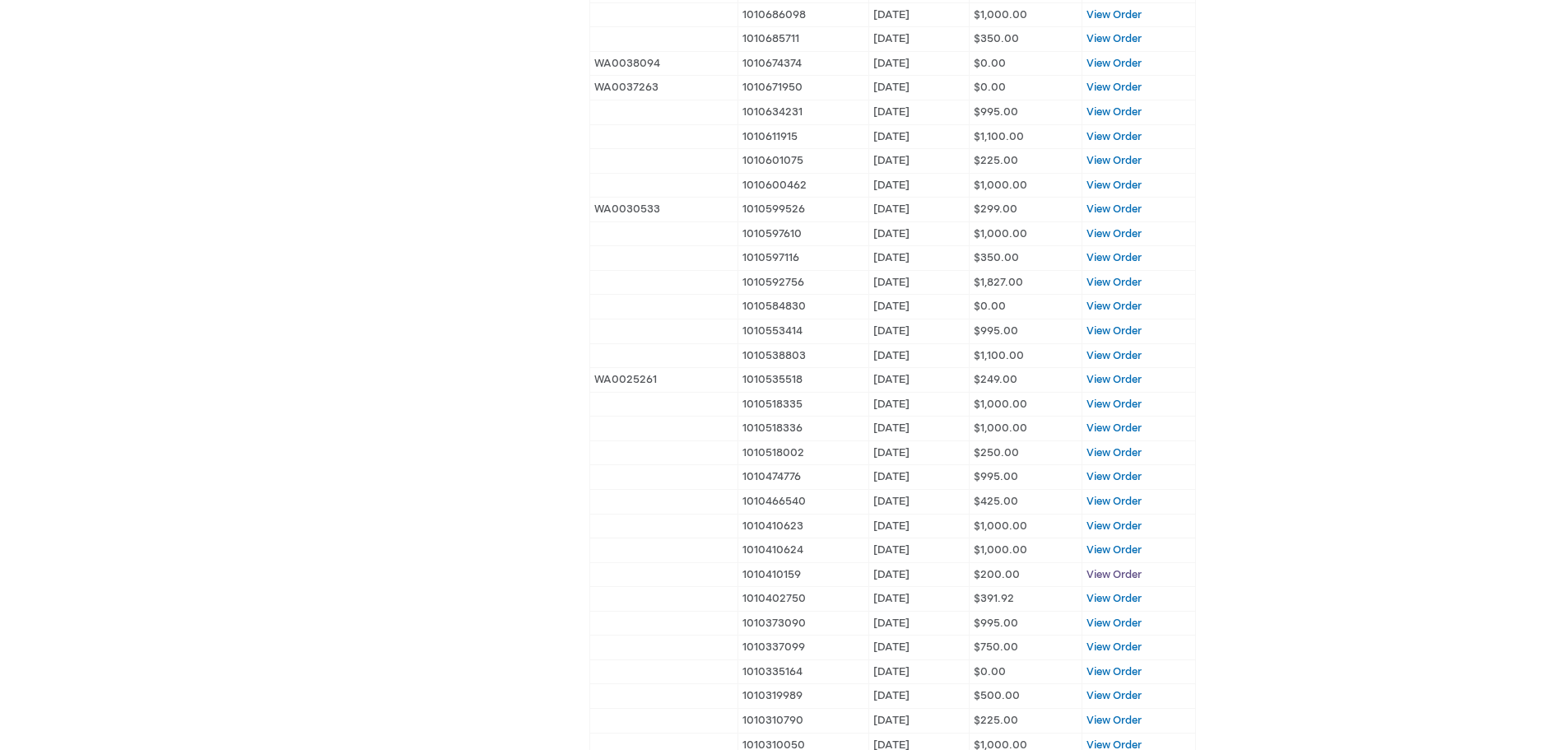
click at [1133, 573] on span "View Order" at bounding box center [1114, 574] width 55 height 13
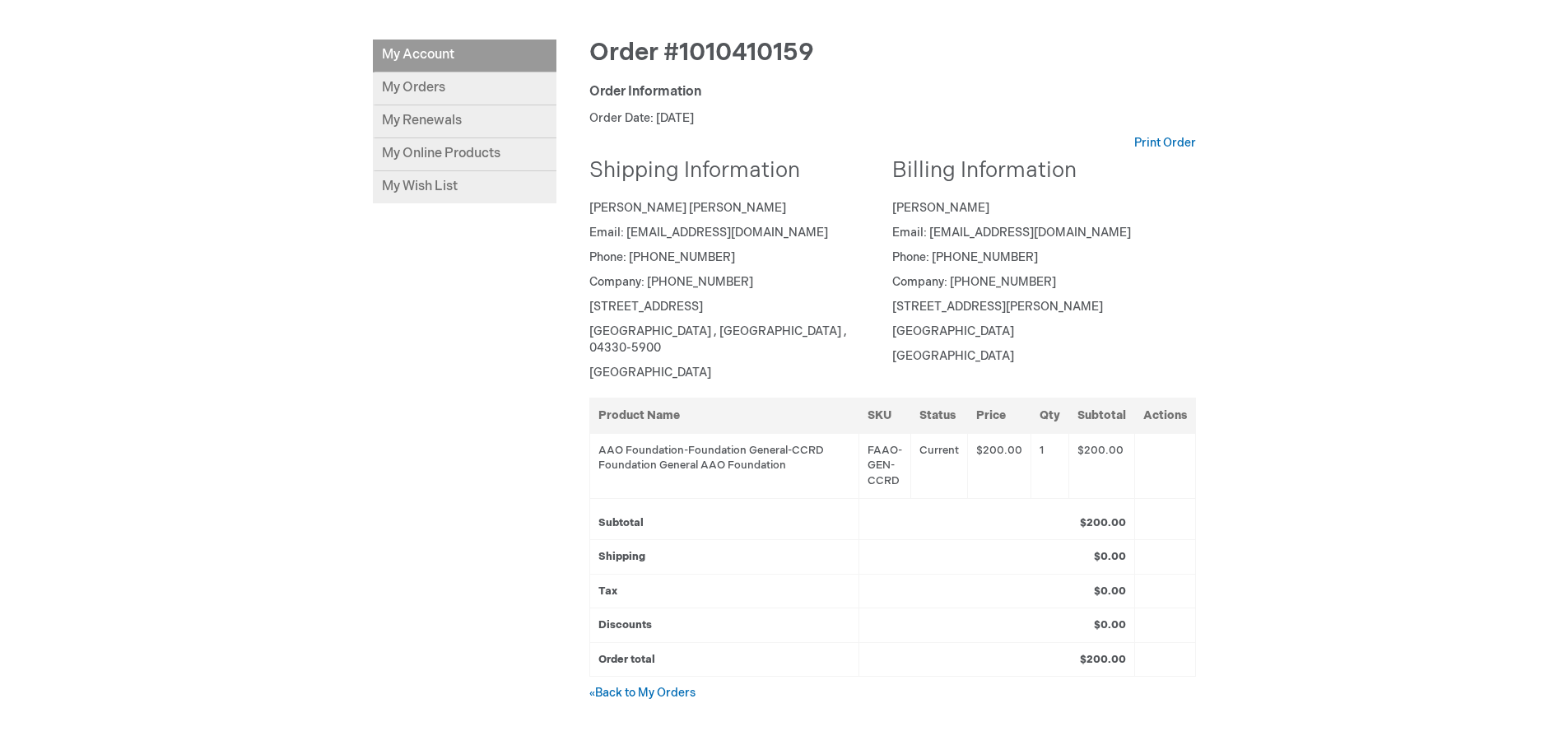
scroll to position [158, 0]
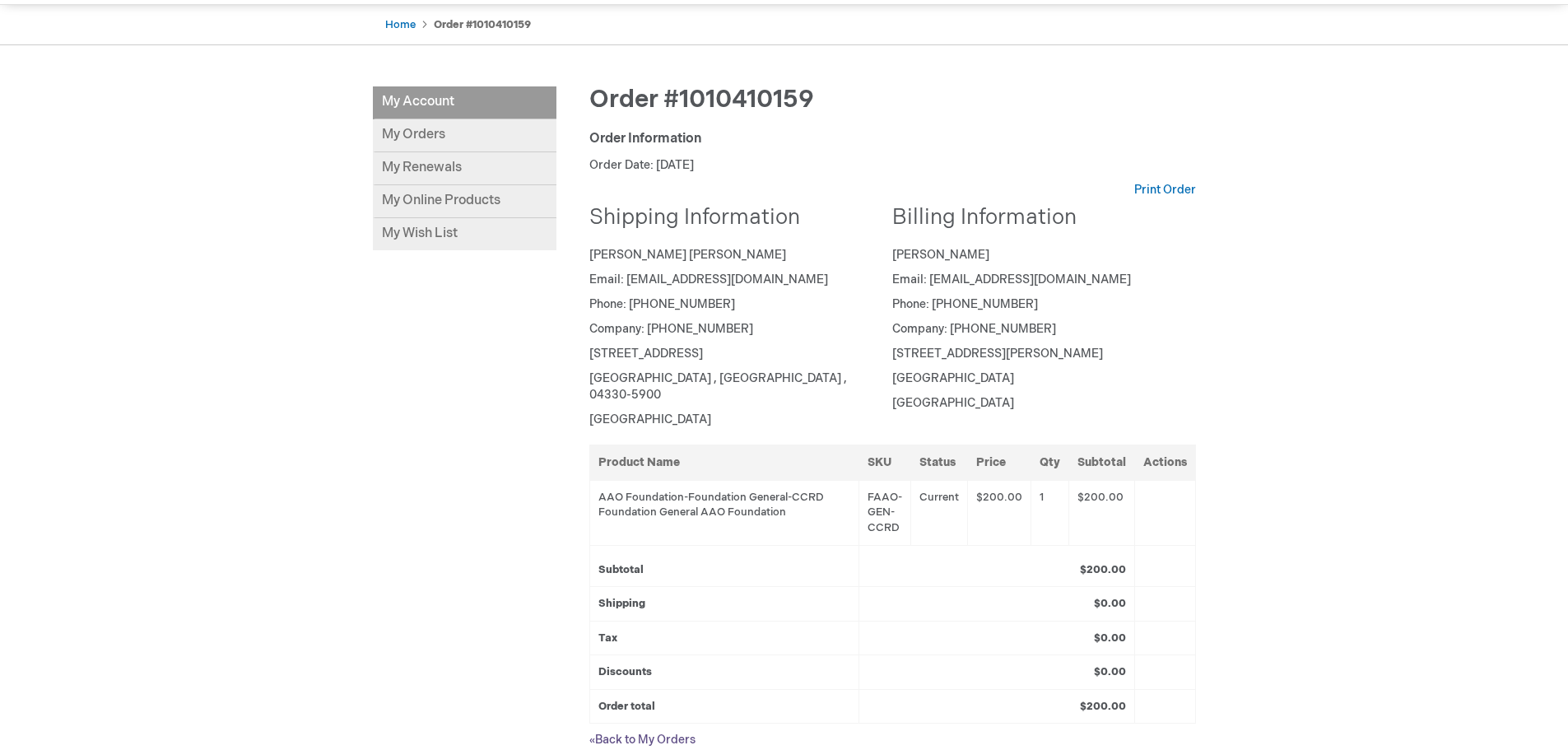
click at [638, 733] on link "« Back to My Orders" at bounding box center [643, 740] width 106 height 14
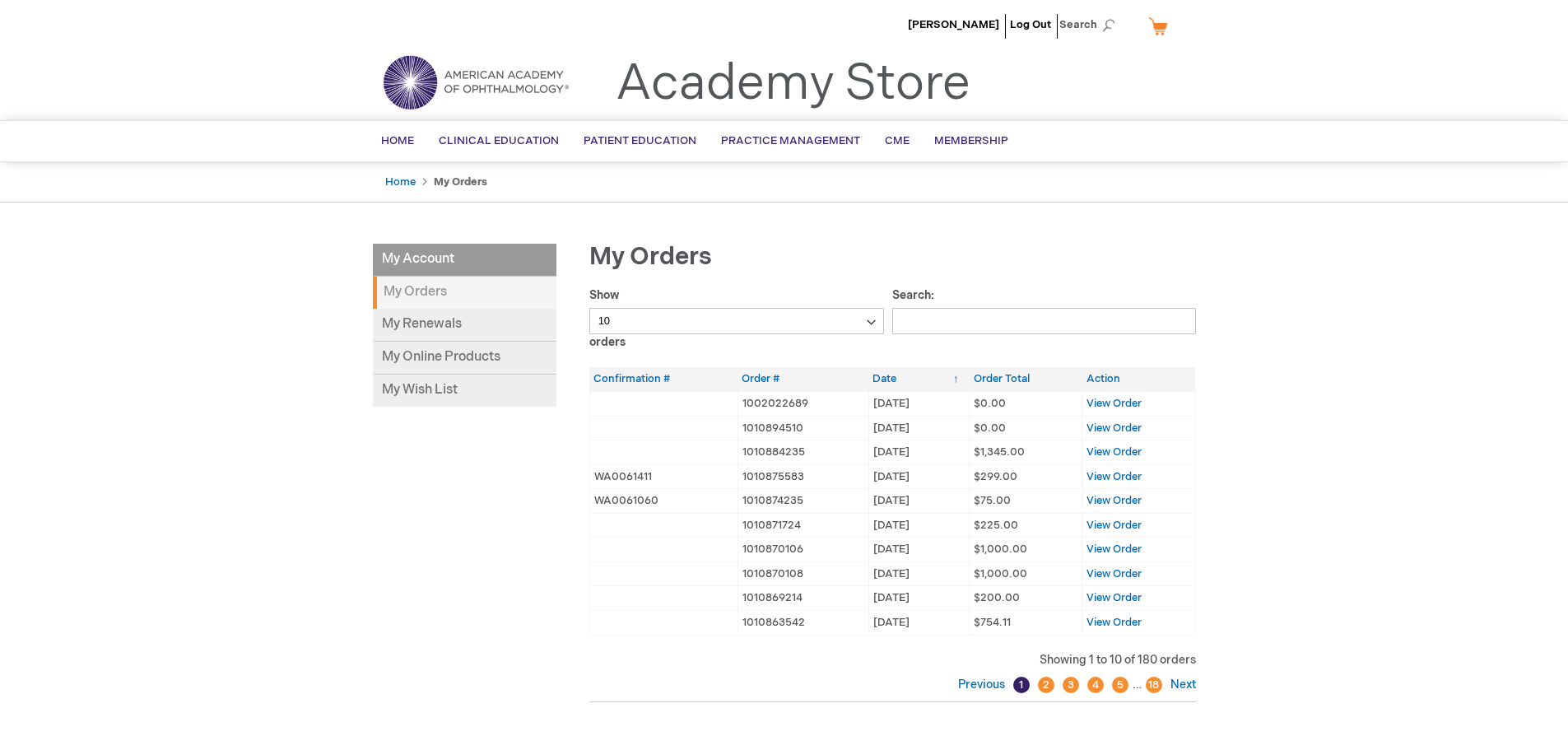
click at [624, 324] on select "10 25 50 100" at bounding box center [737, 321] width 295 height 26
select select "100"
click at [589, 308] on select "10 25 50 100" at bounding box center [737, 321] width 295 height 26
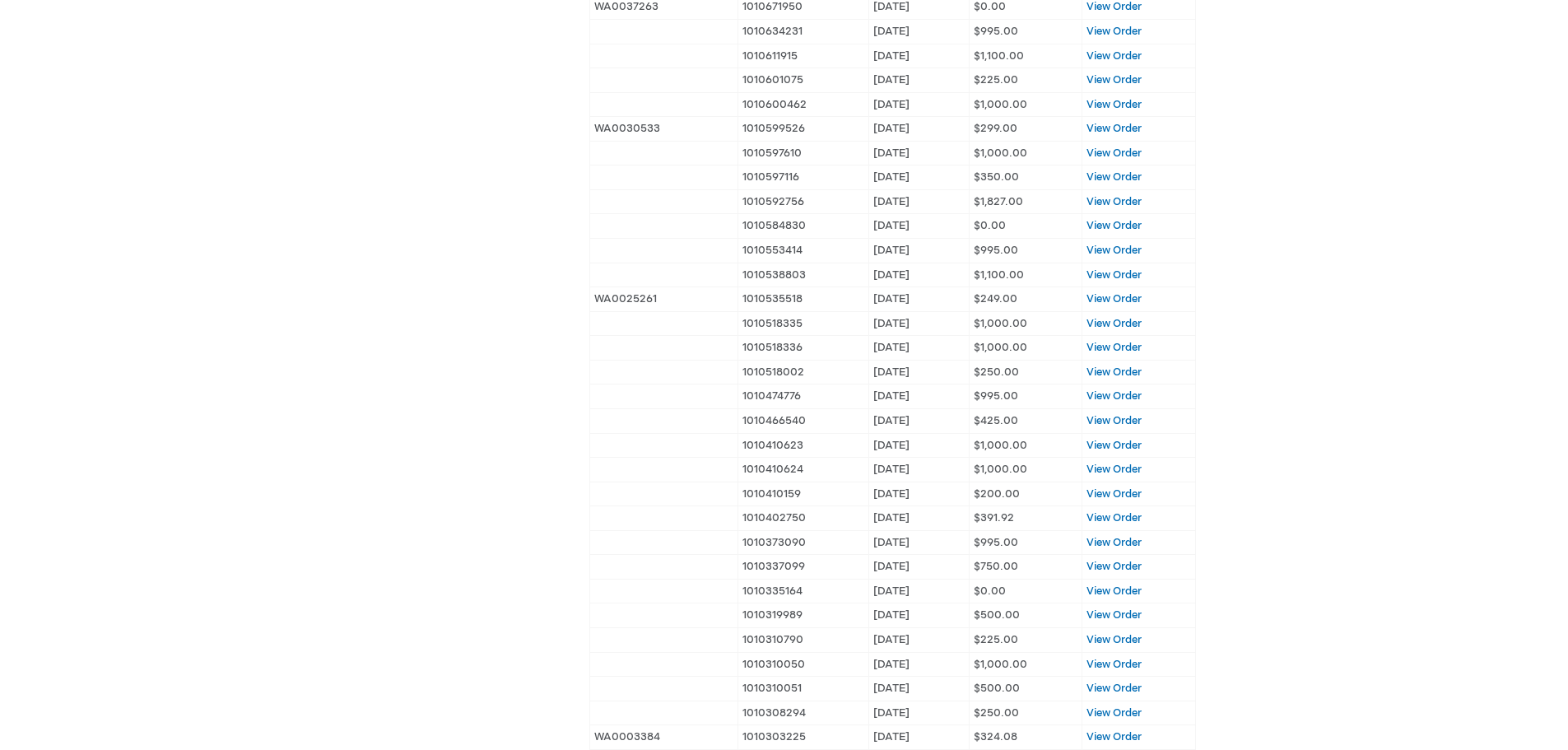
scroll to position [1153, 0]
click at [1113, 517] on span "View Order" at bounding box center [1114, 516] width 55 height 13
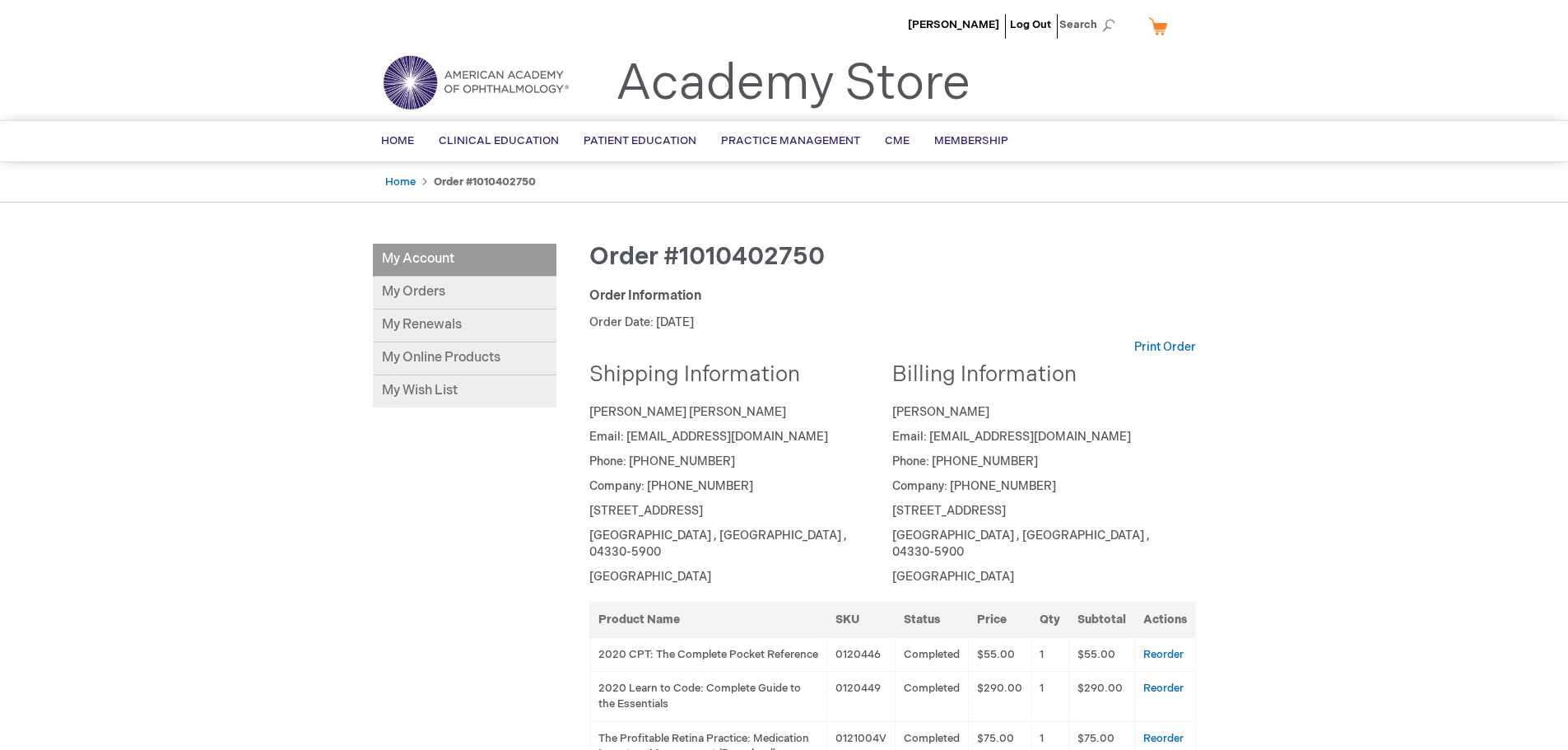
scroll to position [83, 0]
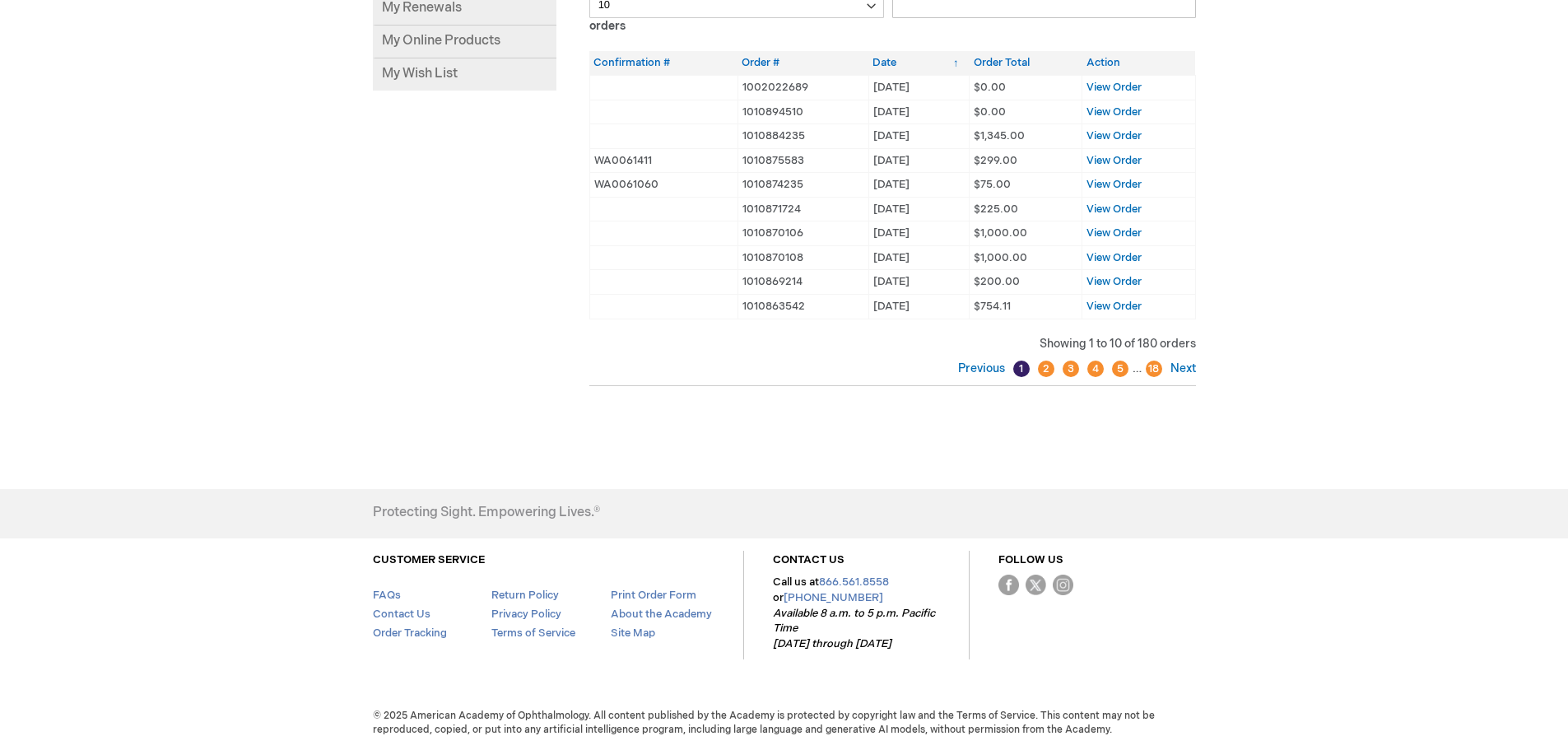
scroll to position [234, 0]
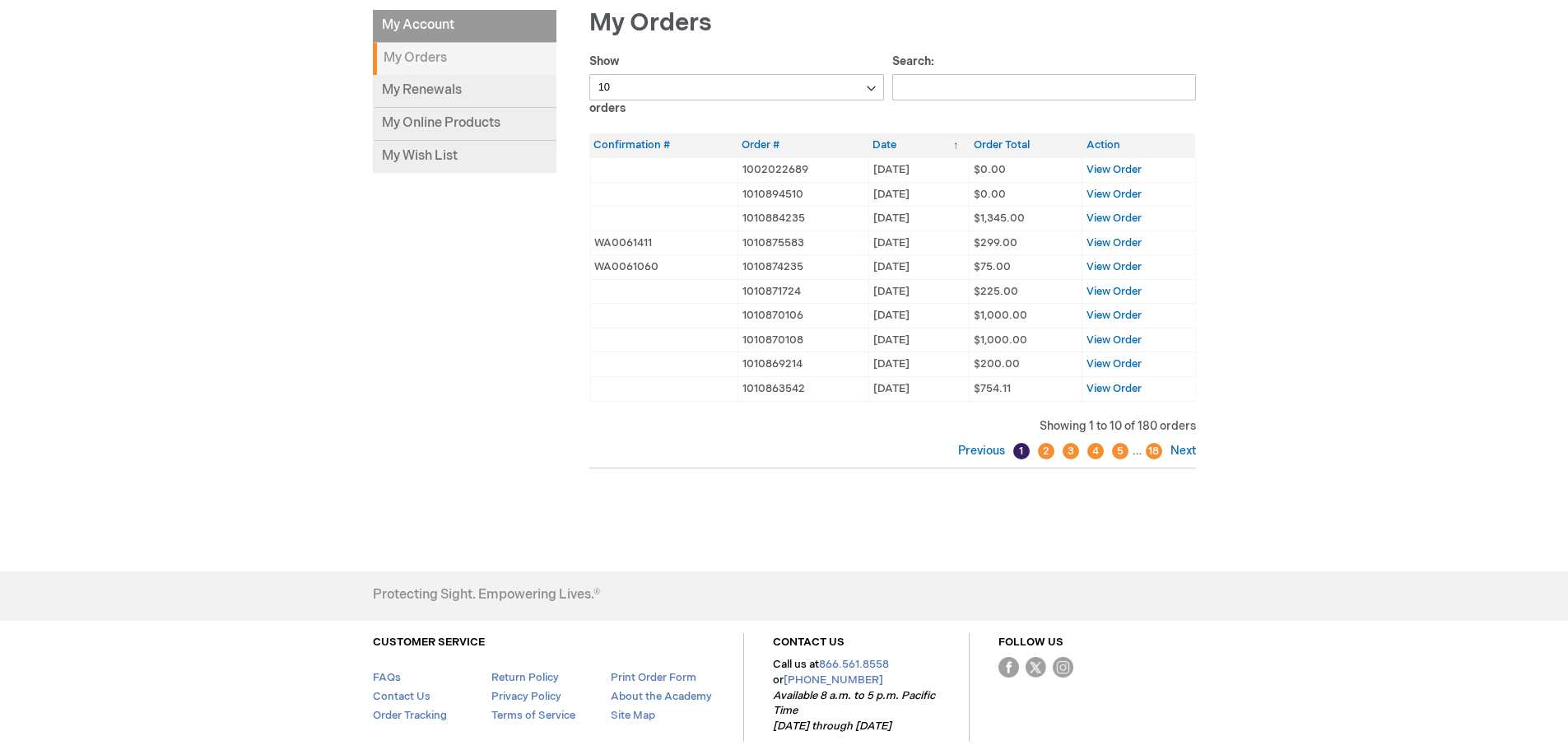
click at [650, 76] on select "10 25 50 100" at bounding box center [737, 87] width 295 height 26
select select "100"
click at [589, 74] on select "10 25 50 100" at bounding box center [737, 87] width 295 height 26
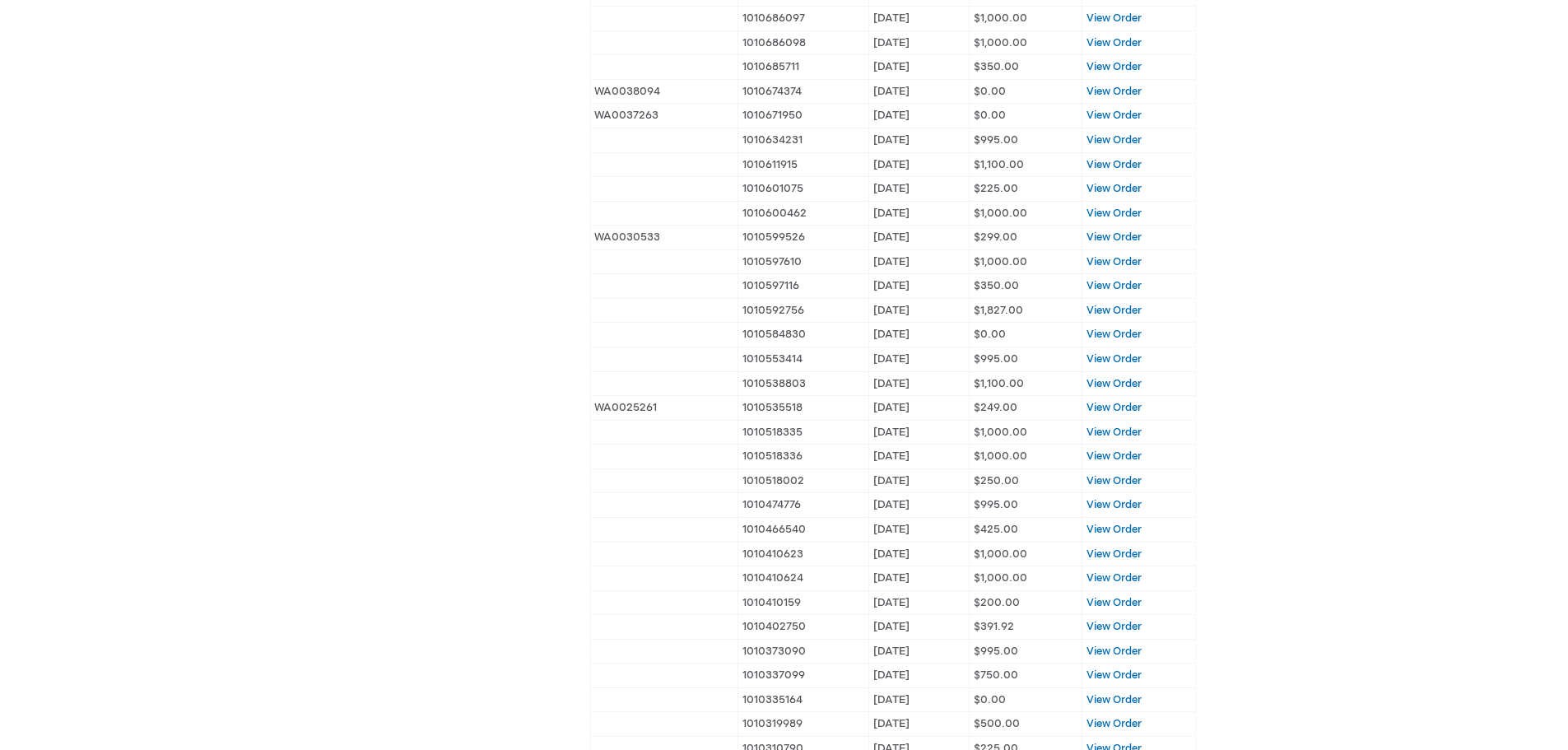
scroll to position [1057, 0]
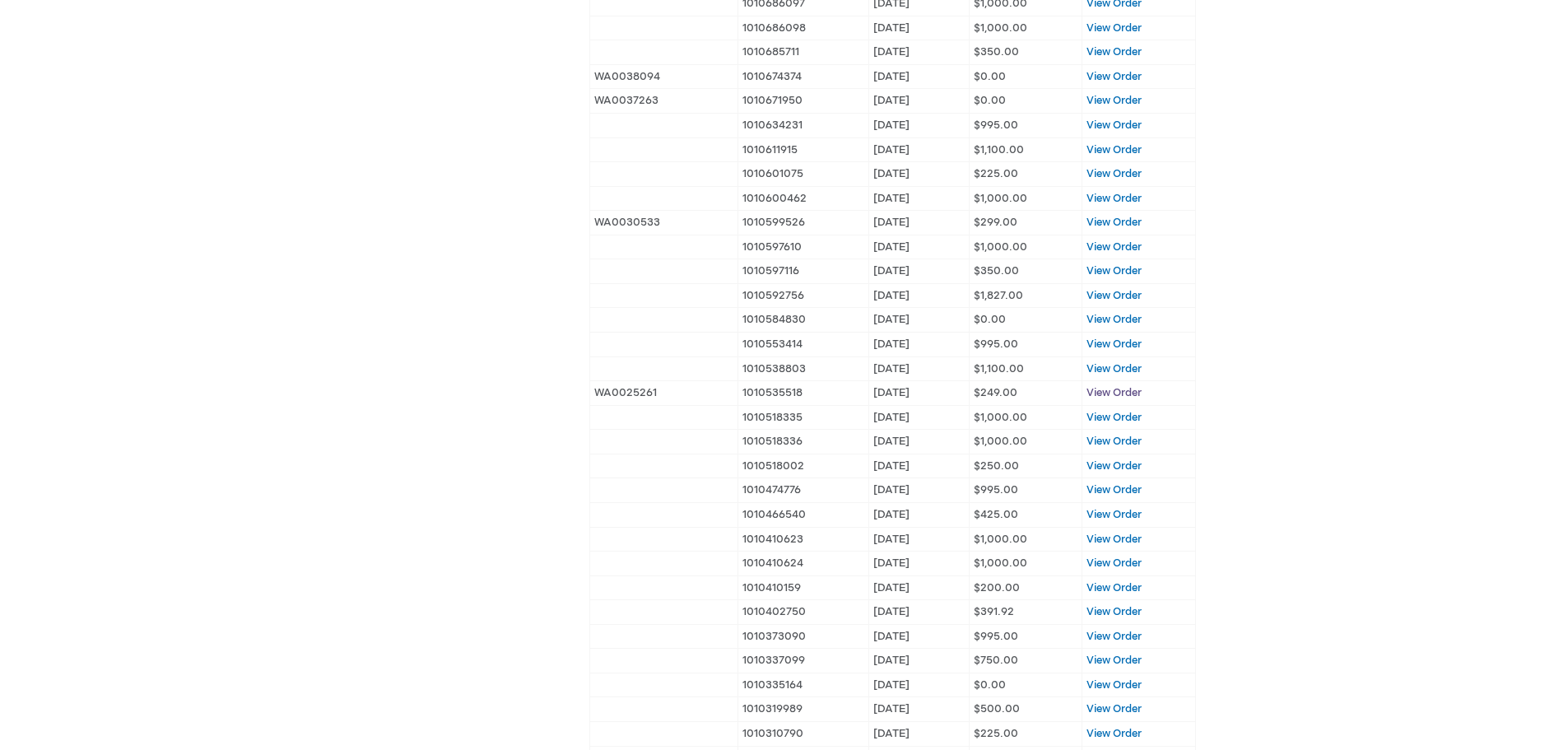
click at [1124, 393] on span "View Order" at bounding box center [1114, 392] width 55 height 13
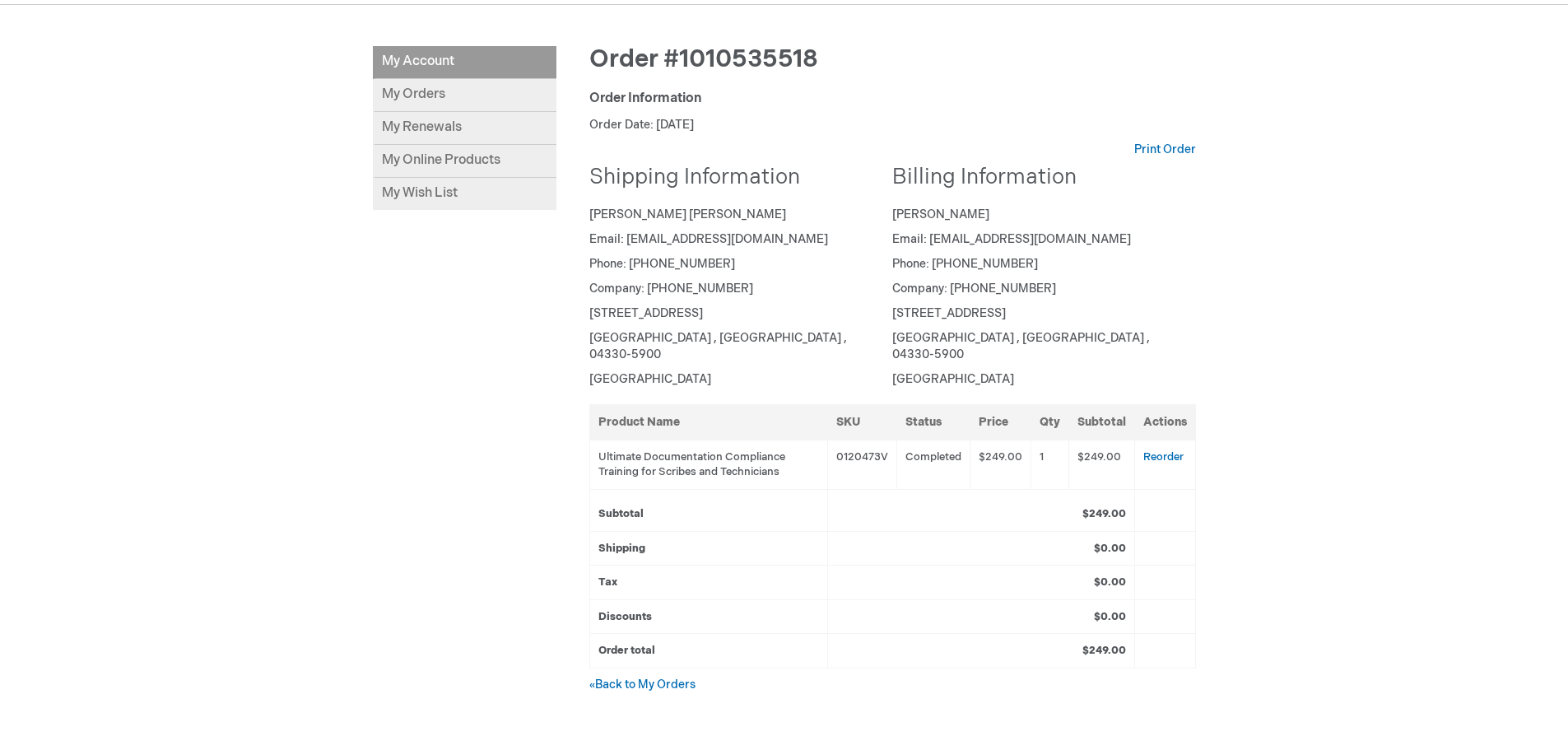
scroll to position [247, 0]
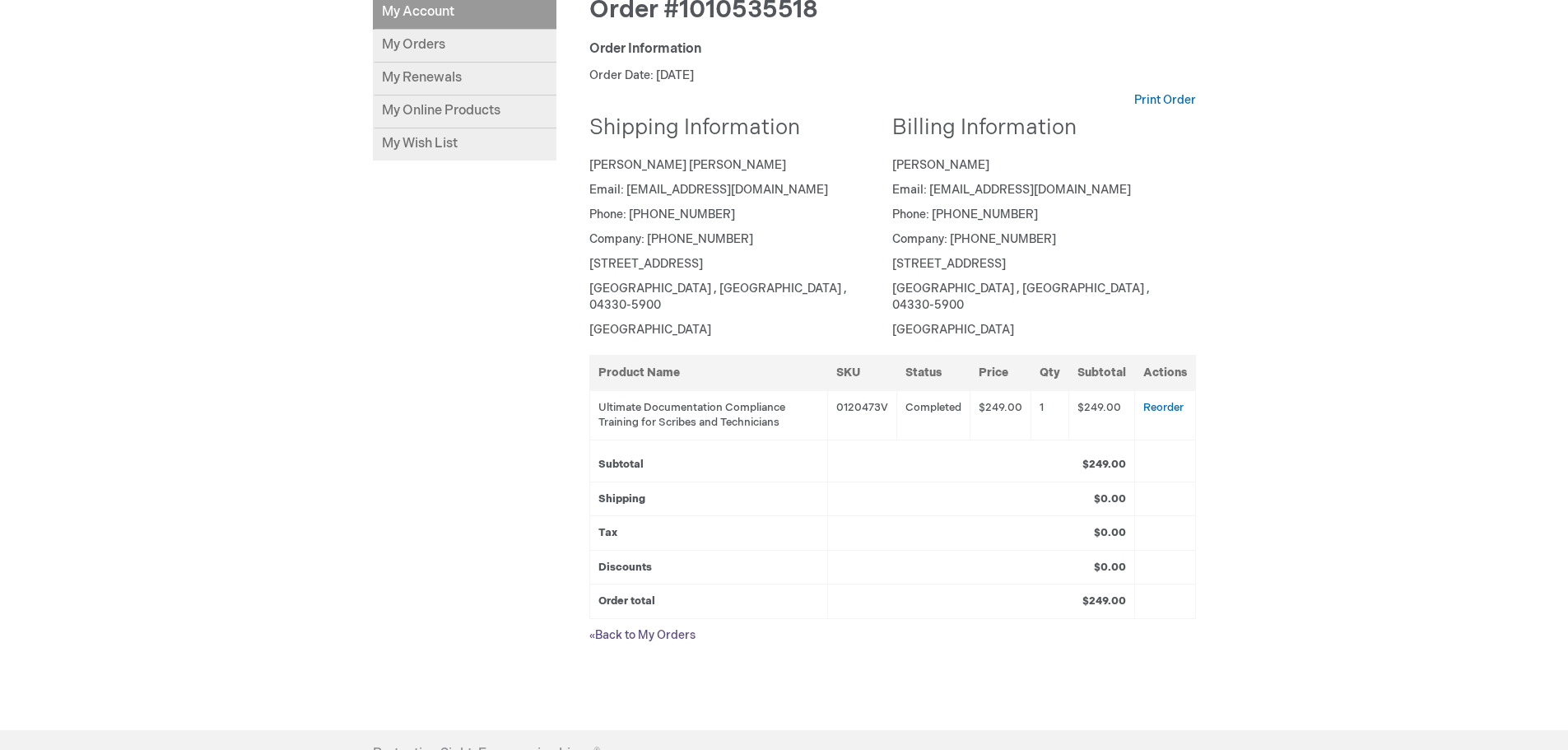
click at [622, 628] on link "« Back to My Orders" at bounding box center [643, 635] width 106 height 14
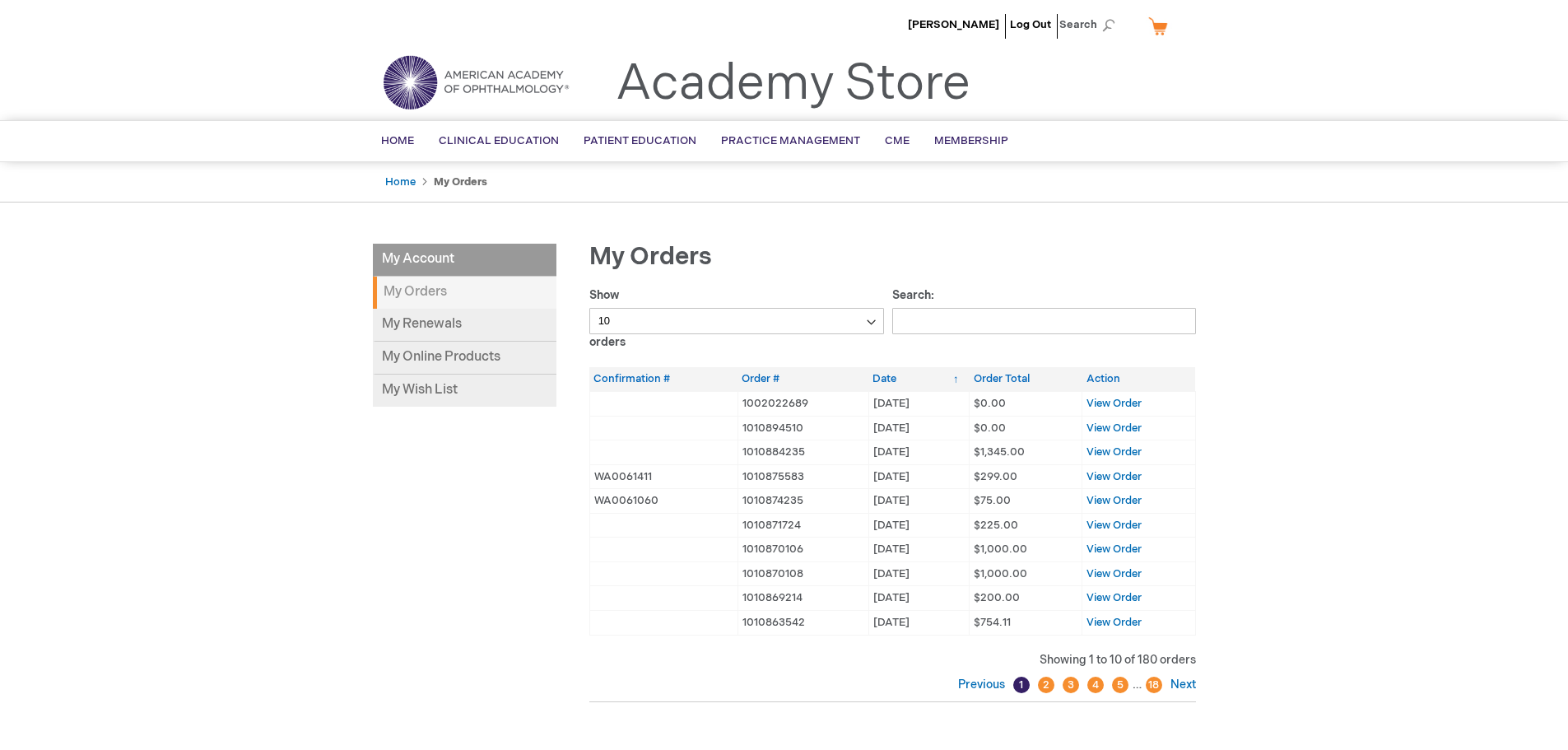
click at [777, 327] on select "10 25 50 100" at bounding box center [737, 321] width 295 height 26
select select "100"
click at [589, 308] on select "10 25 50 100" at bounding box center [737, 321] width 295 height 26
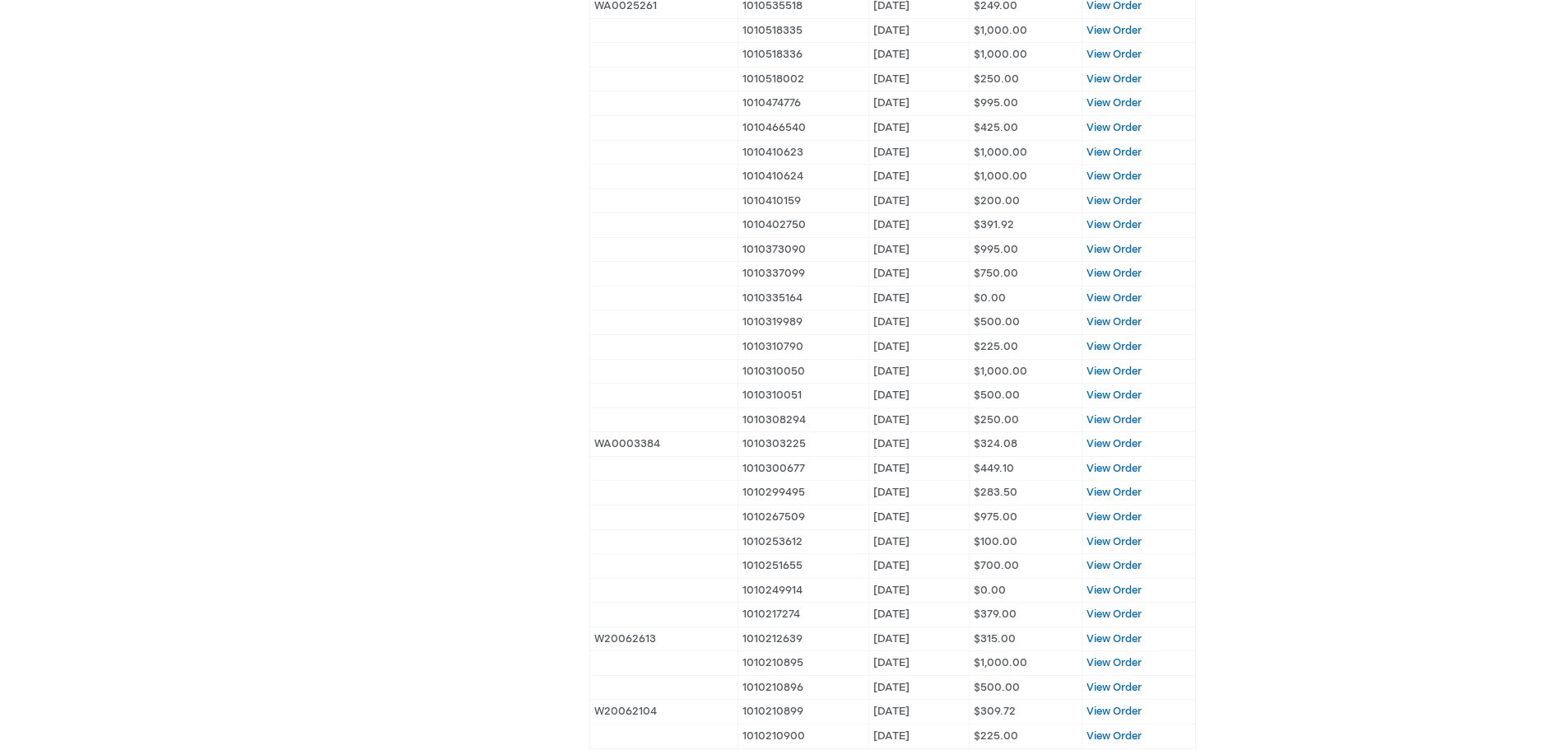
scroll to position [1483, 0]
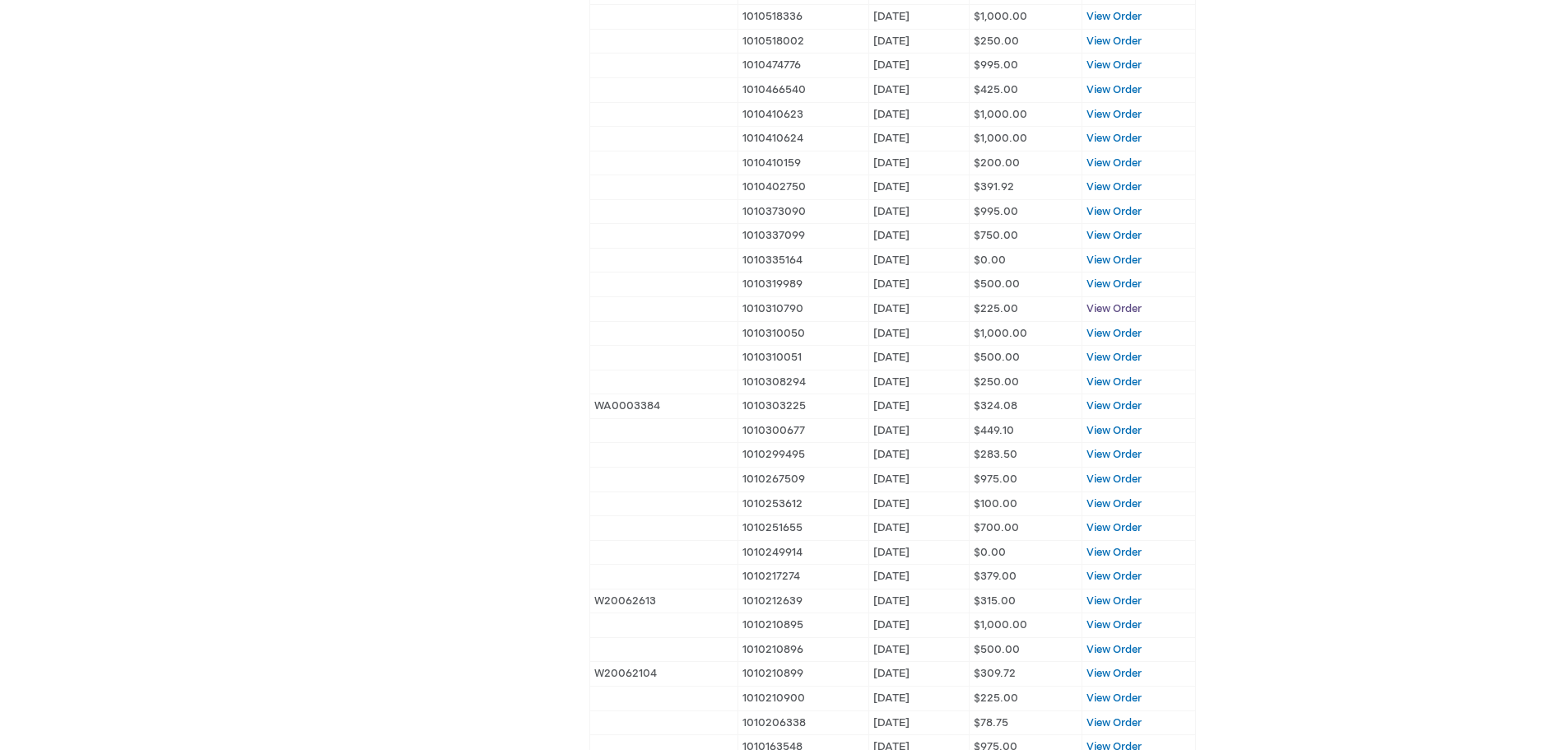
click at [1115, 312] on span "View Order" at bounding box center [1114, 308] width 55 height 13
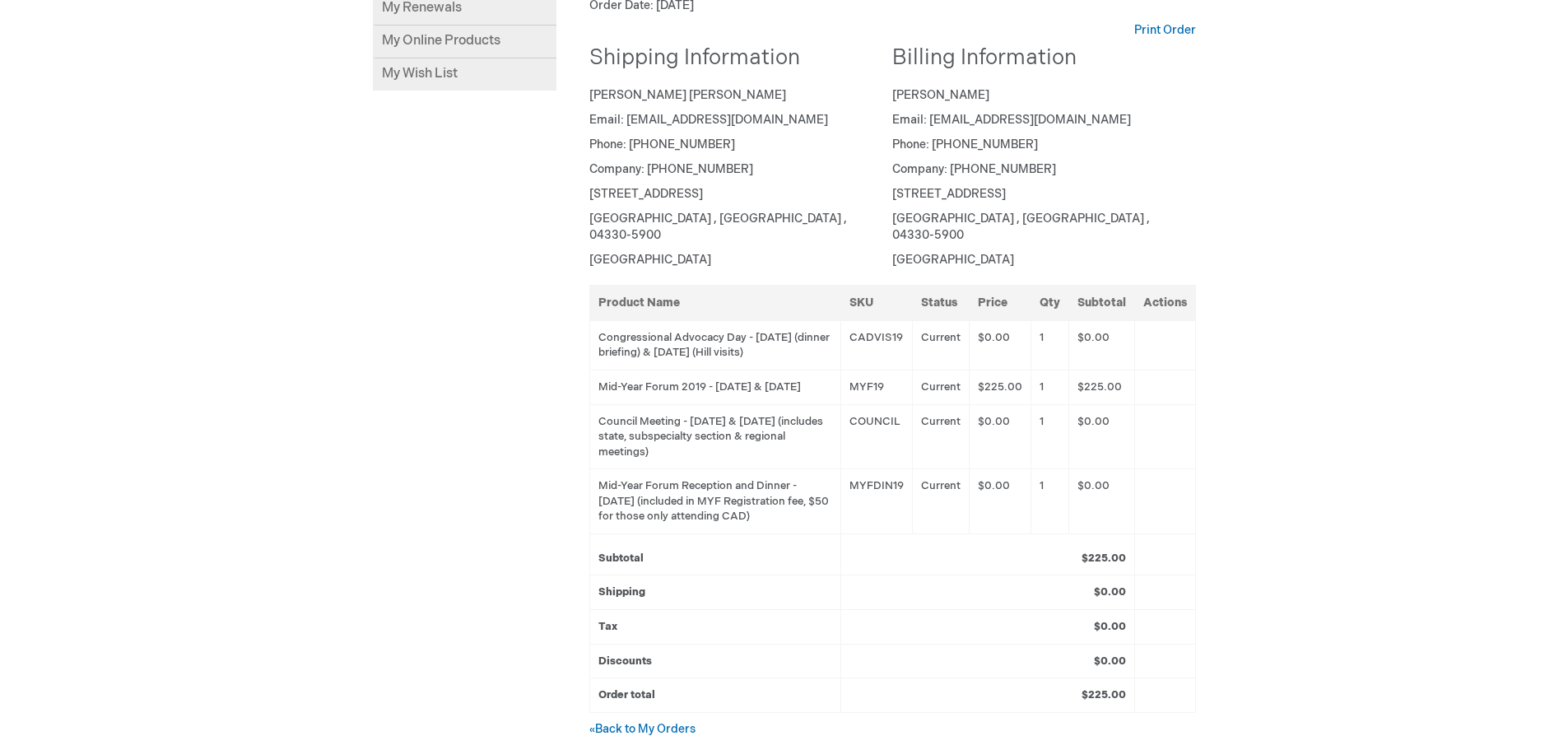
scroll to position [329, 0]
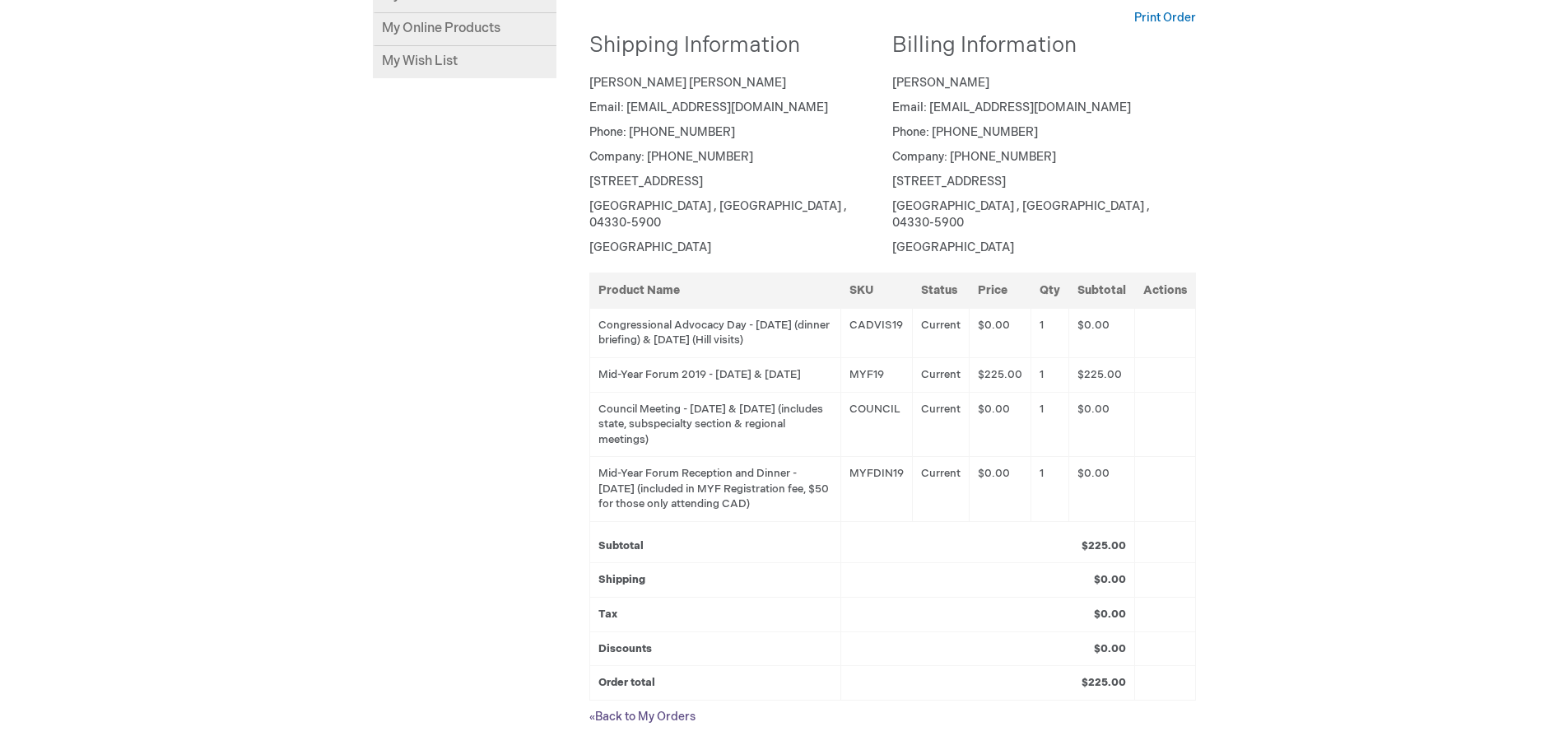
click at [646, 712] on link "« Back to My Orders" at bounding box center [643, 717] width 106 height 14
